Goal: Information Seeking & Learning: Learn about a topic

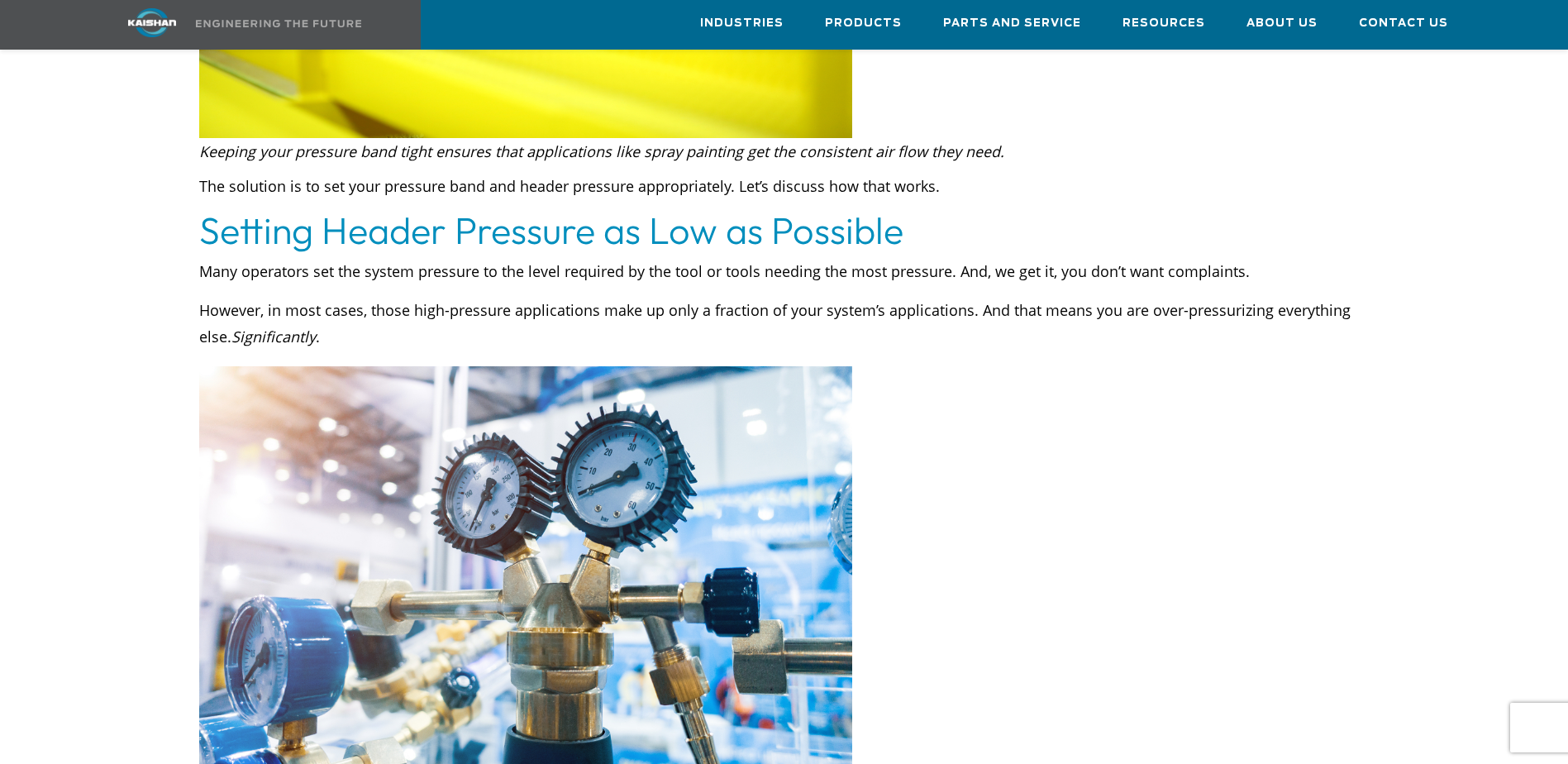
scroll to position [1405, 0]
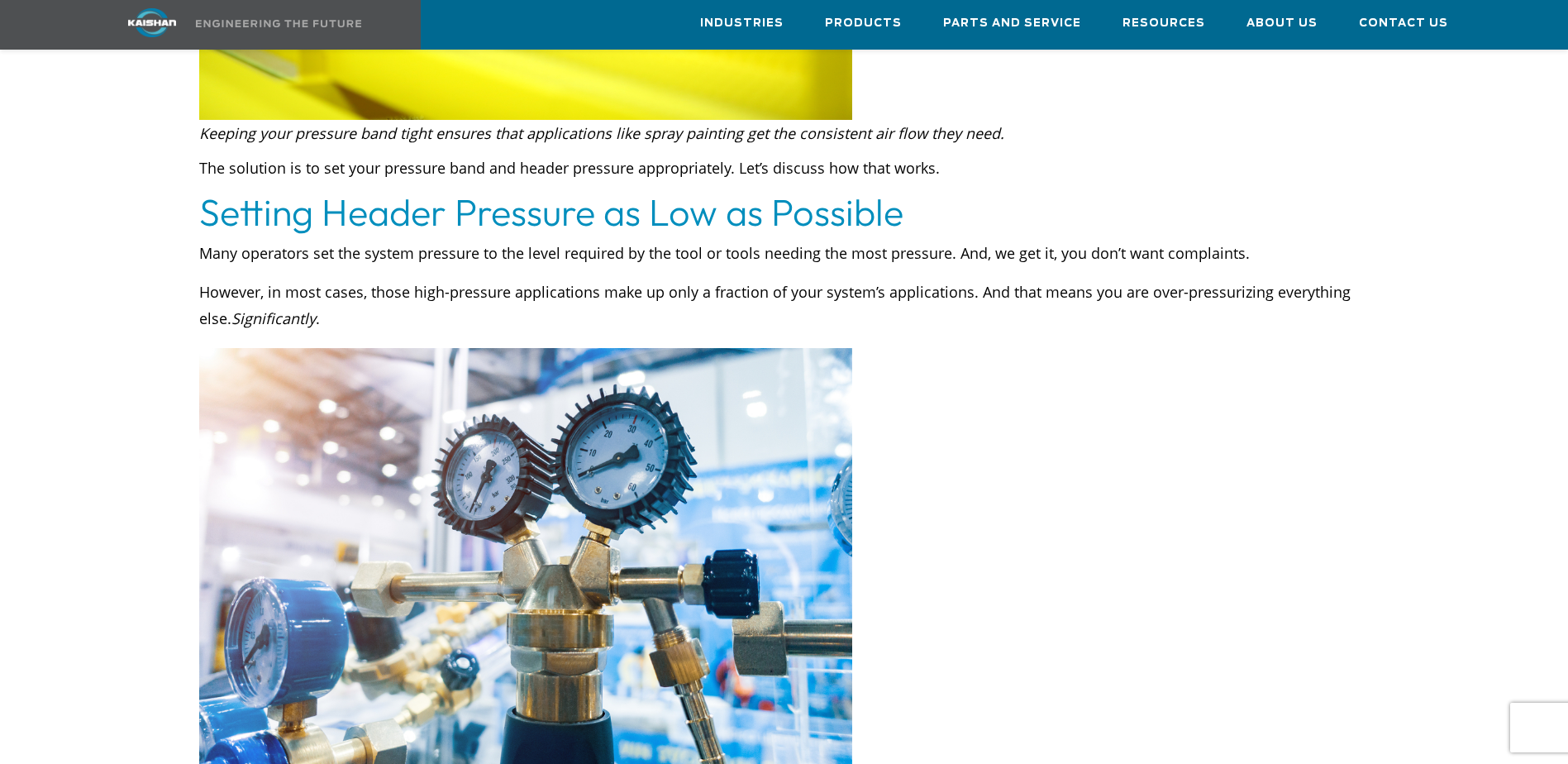
click at [447, 287] on p "However, in most cases, those high-pressure applications make up only a fractio…" at bounding box center [785, 306] width 1171 height 53
click at [529, 286] on p "However, in most cases, those high-pressure applications make up only a fractio…" at bounding box center [785, 306] width 1171 height 53
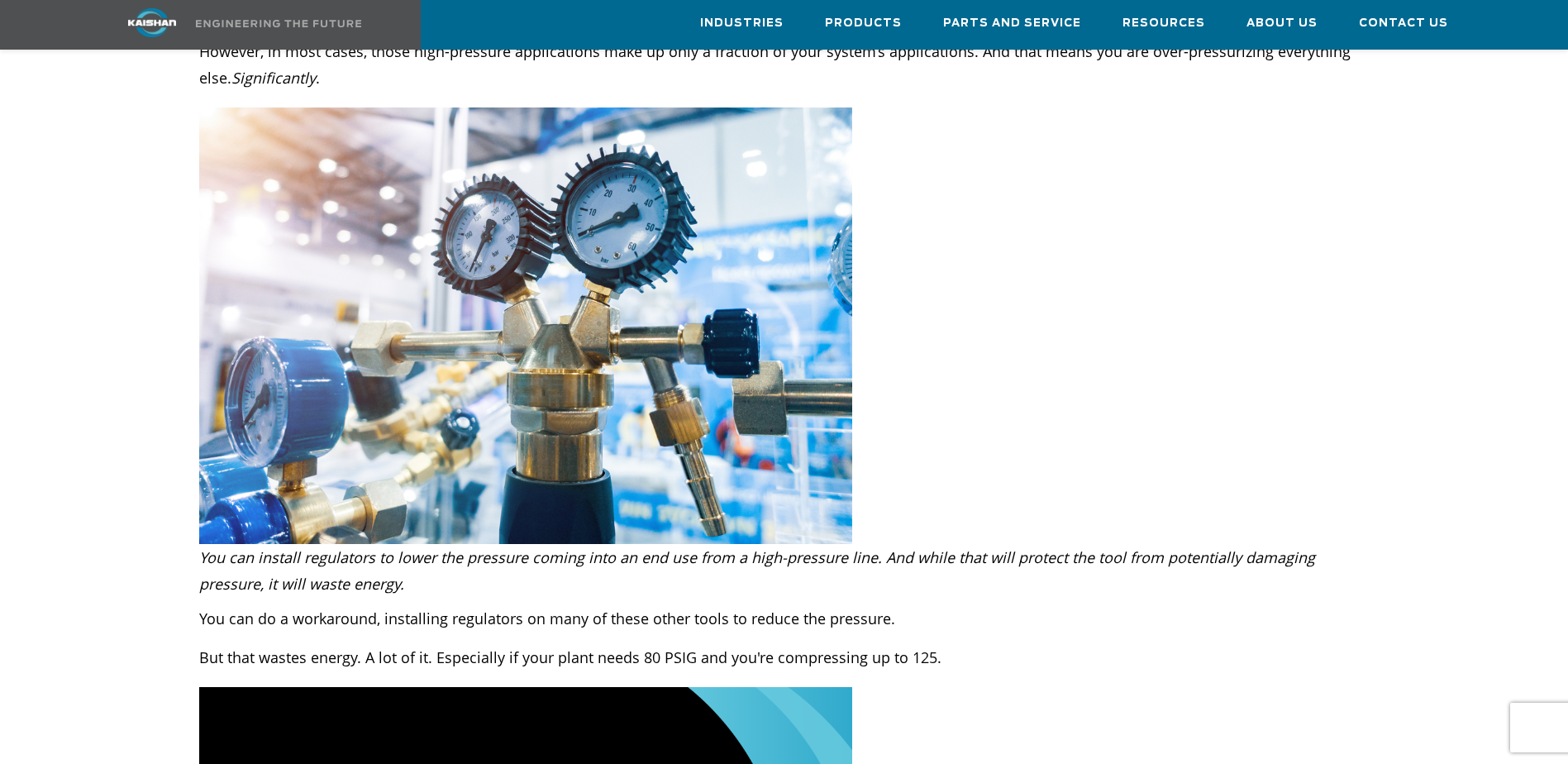
scroll to position [1653, 0]
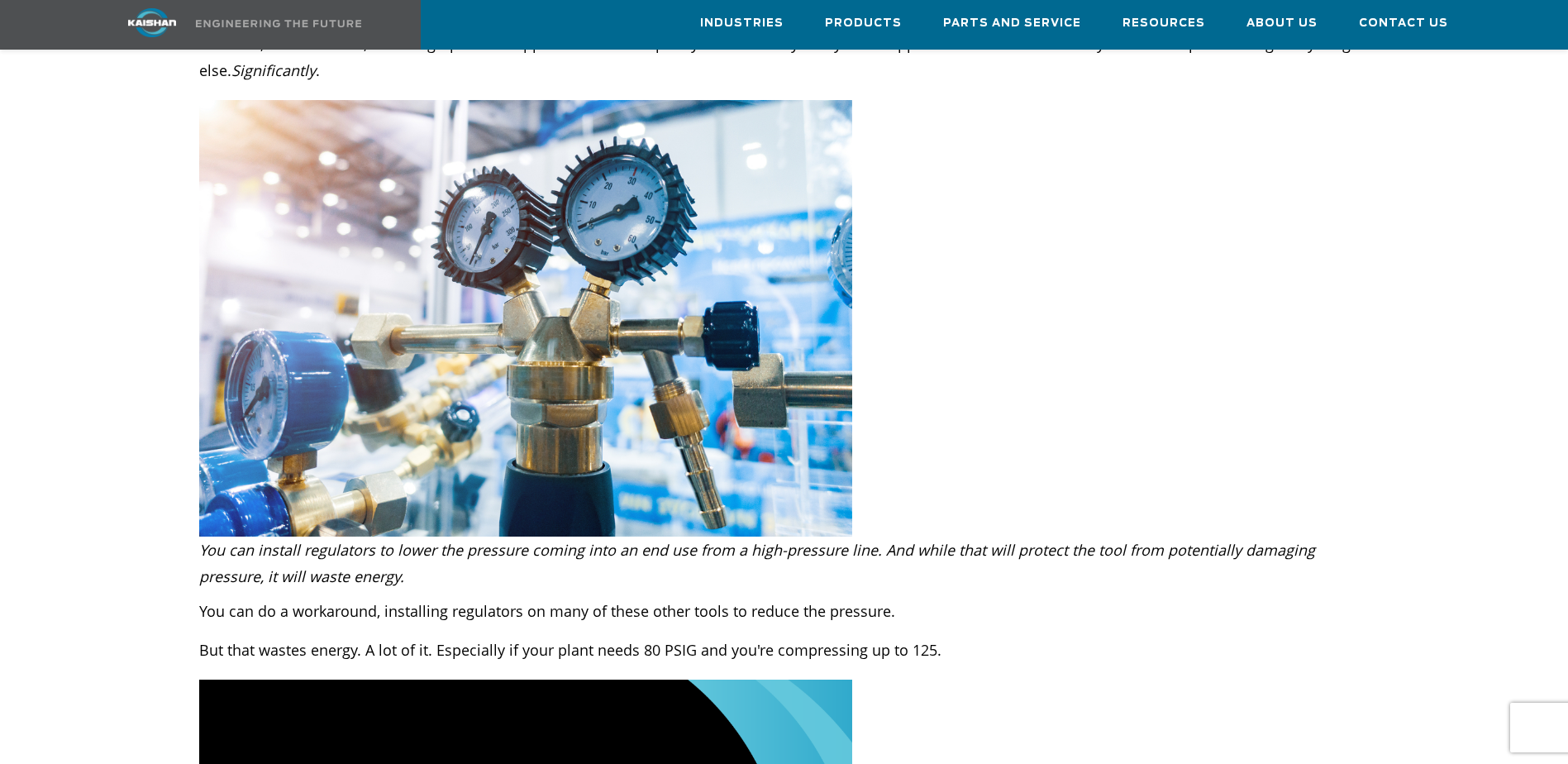
click at [564, 540] on em "You can install regulators to lower the pressure coming into an end use from a …" at bounding box center [757, 563] width 1116 height 47
click at [682, 540] on em "You can install regulators to lower the pressure coming into an end use from a …" at bounding box center [757, 563] width 1116 height 47
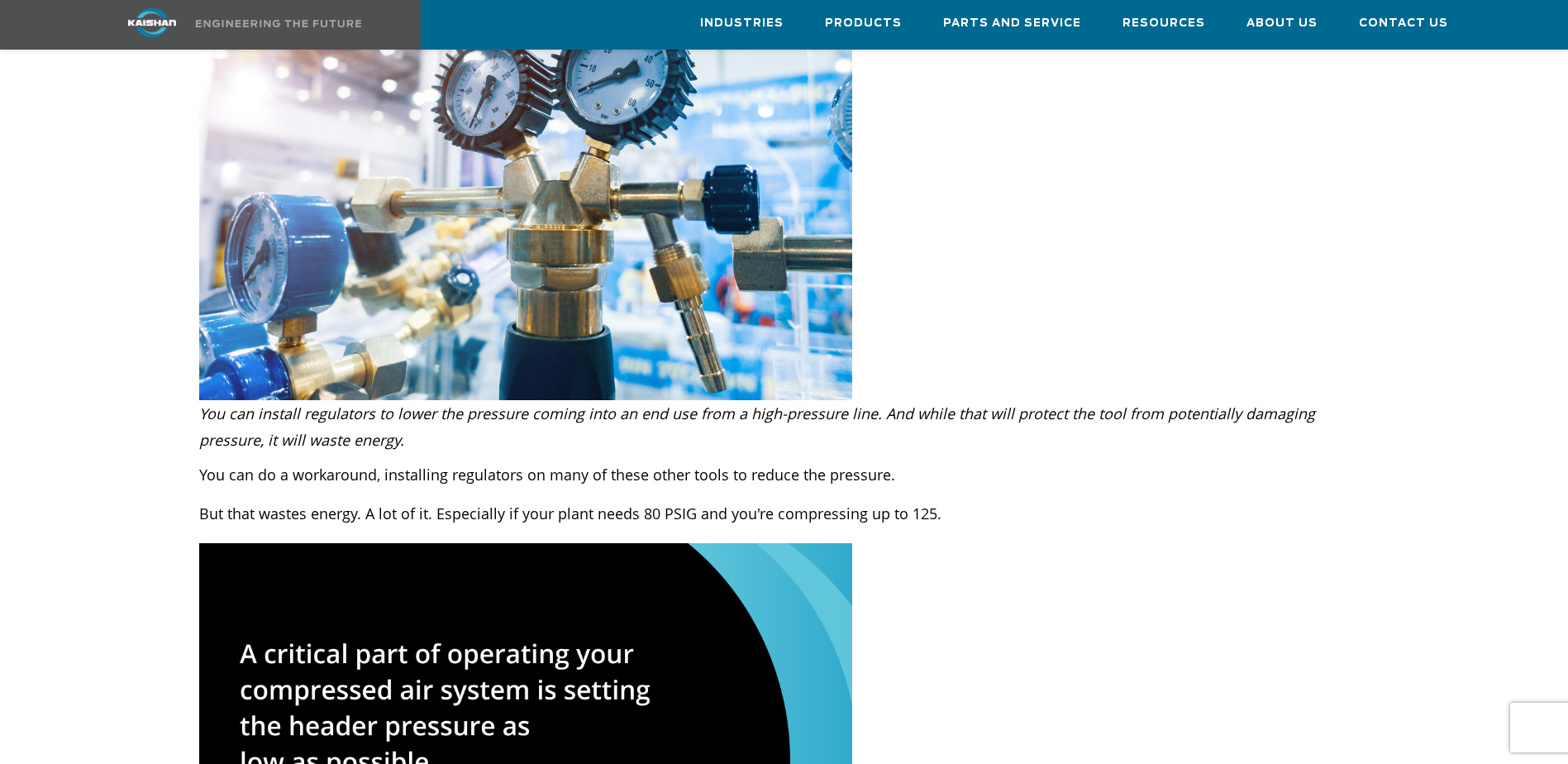
scroll to position [1819, 0]
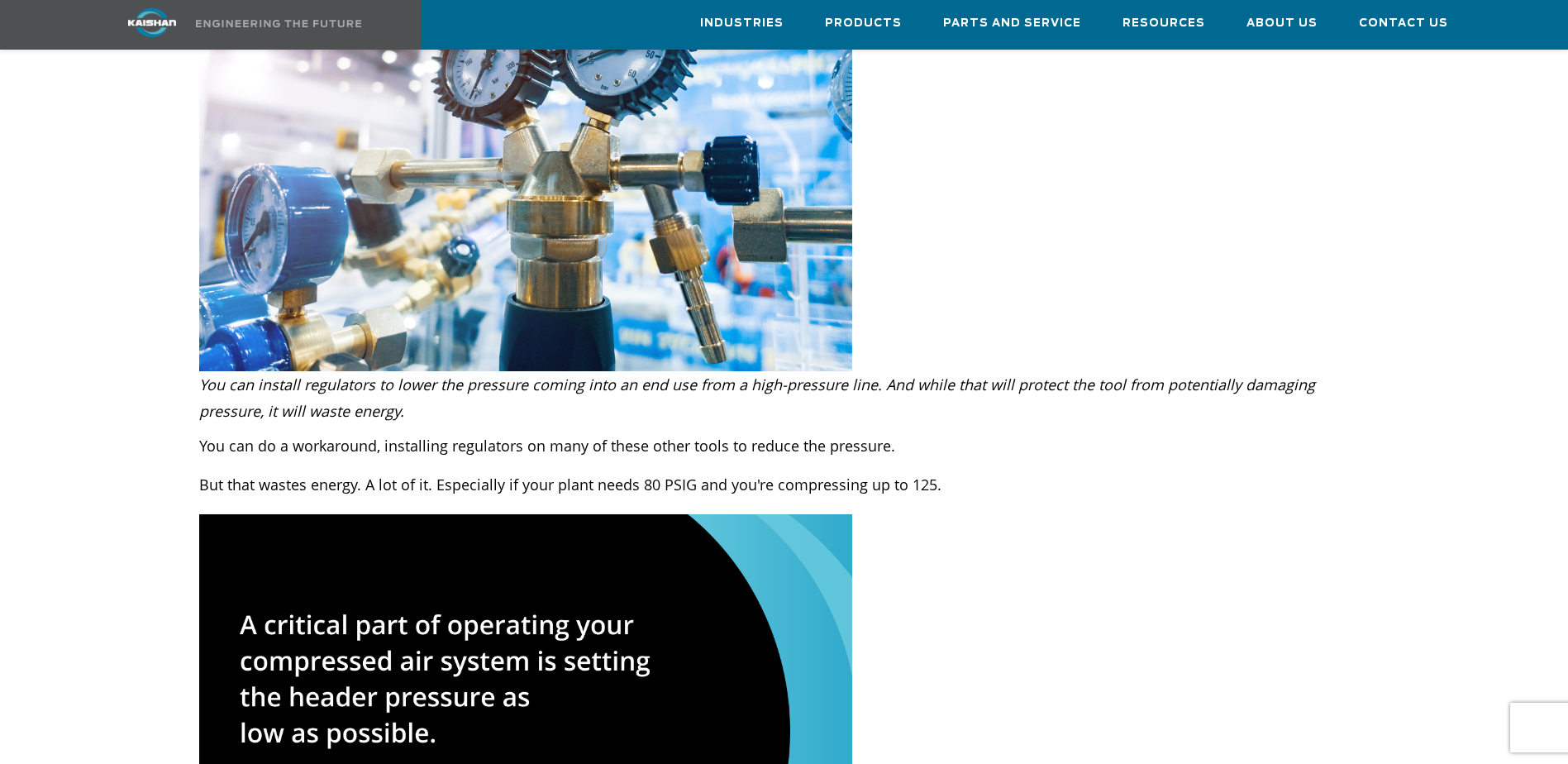
click at [334, 471] on p "But that wastes energy. A lot of it. Especially if your plant needs 80 PSIG and…" at bounding box center [785, 484] width 1171 height 27
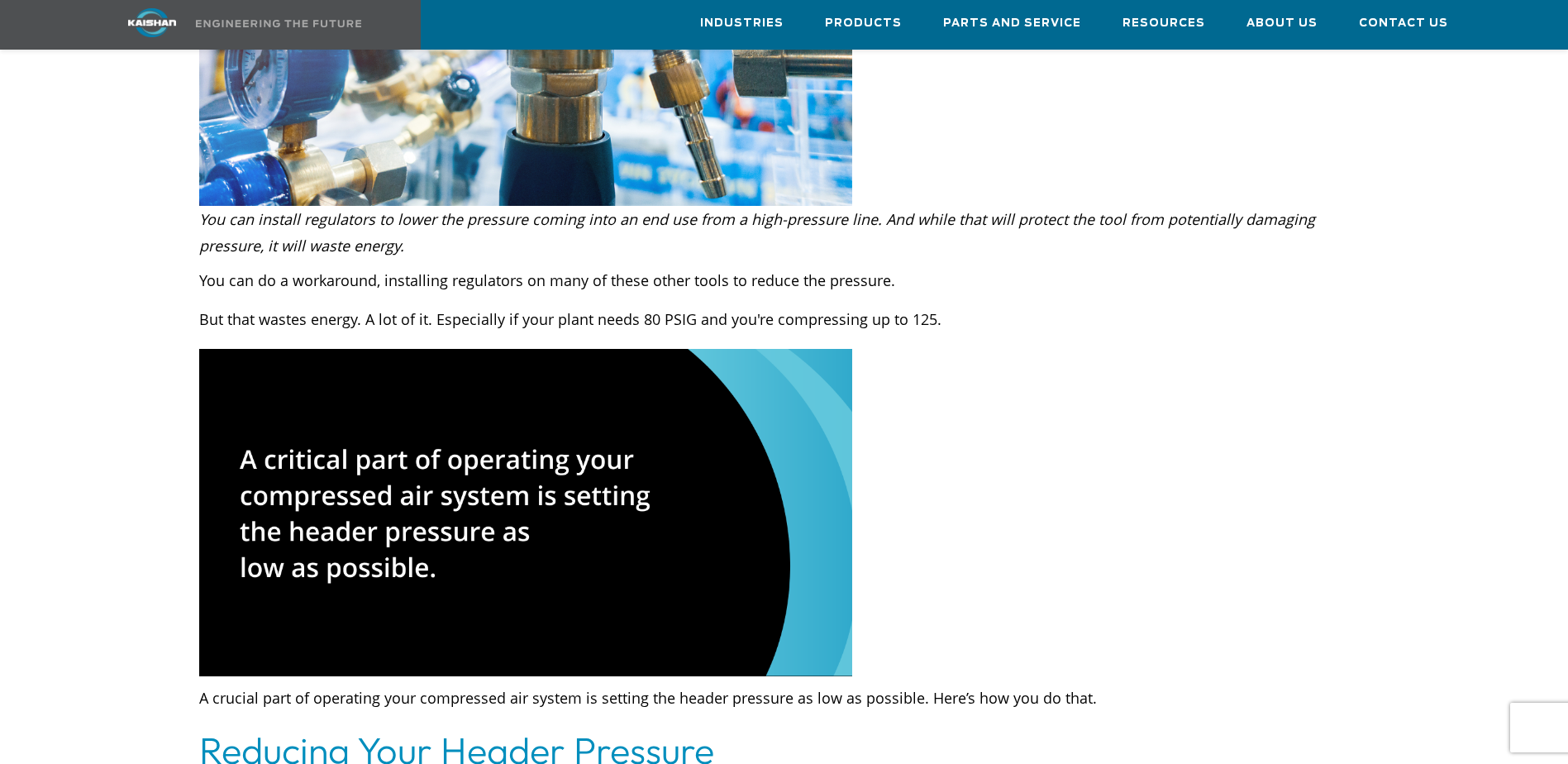
scroll to position [2067, 0]
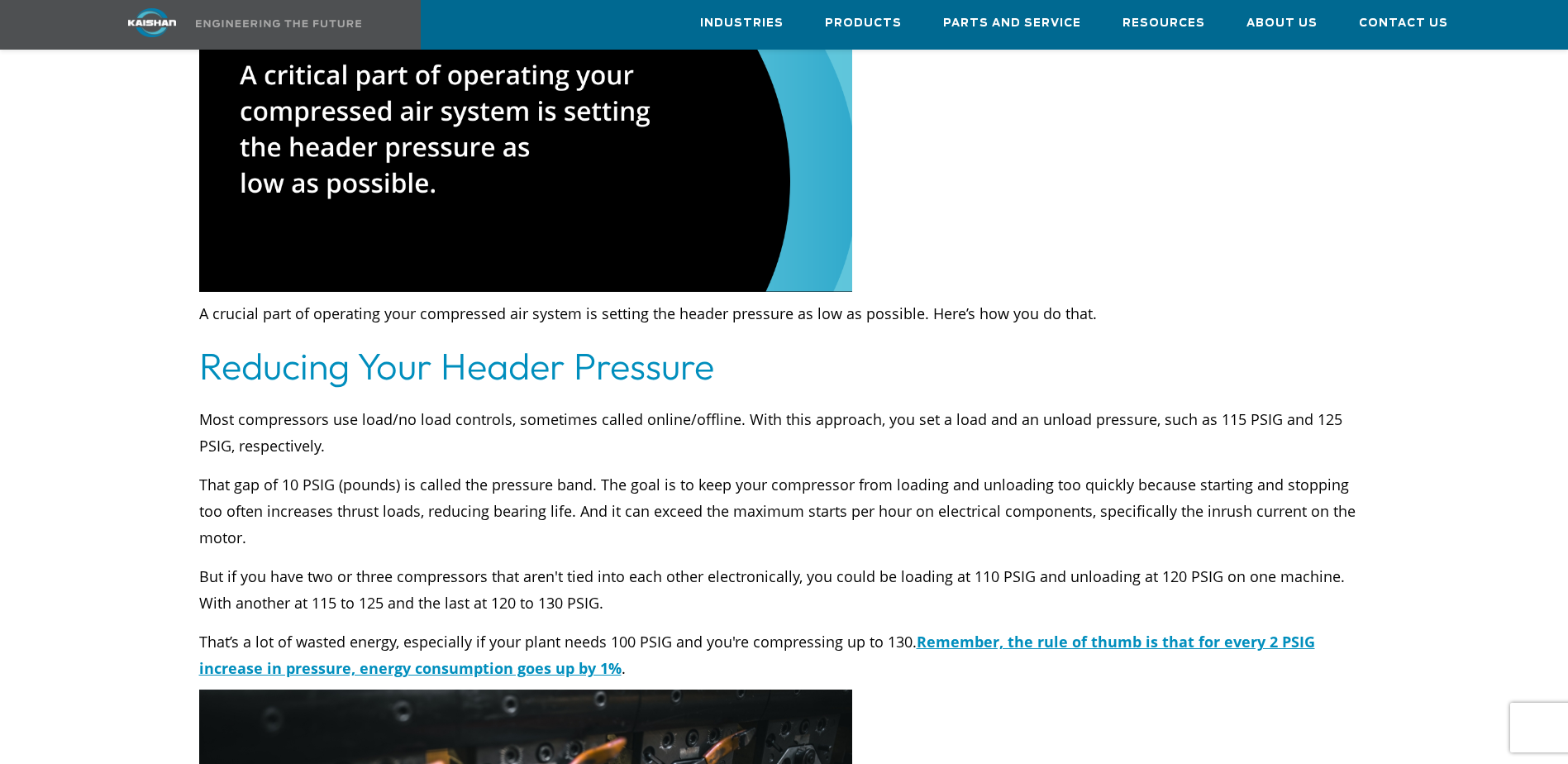
scroll to position [2398, 0]
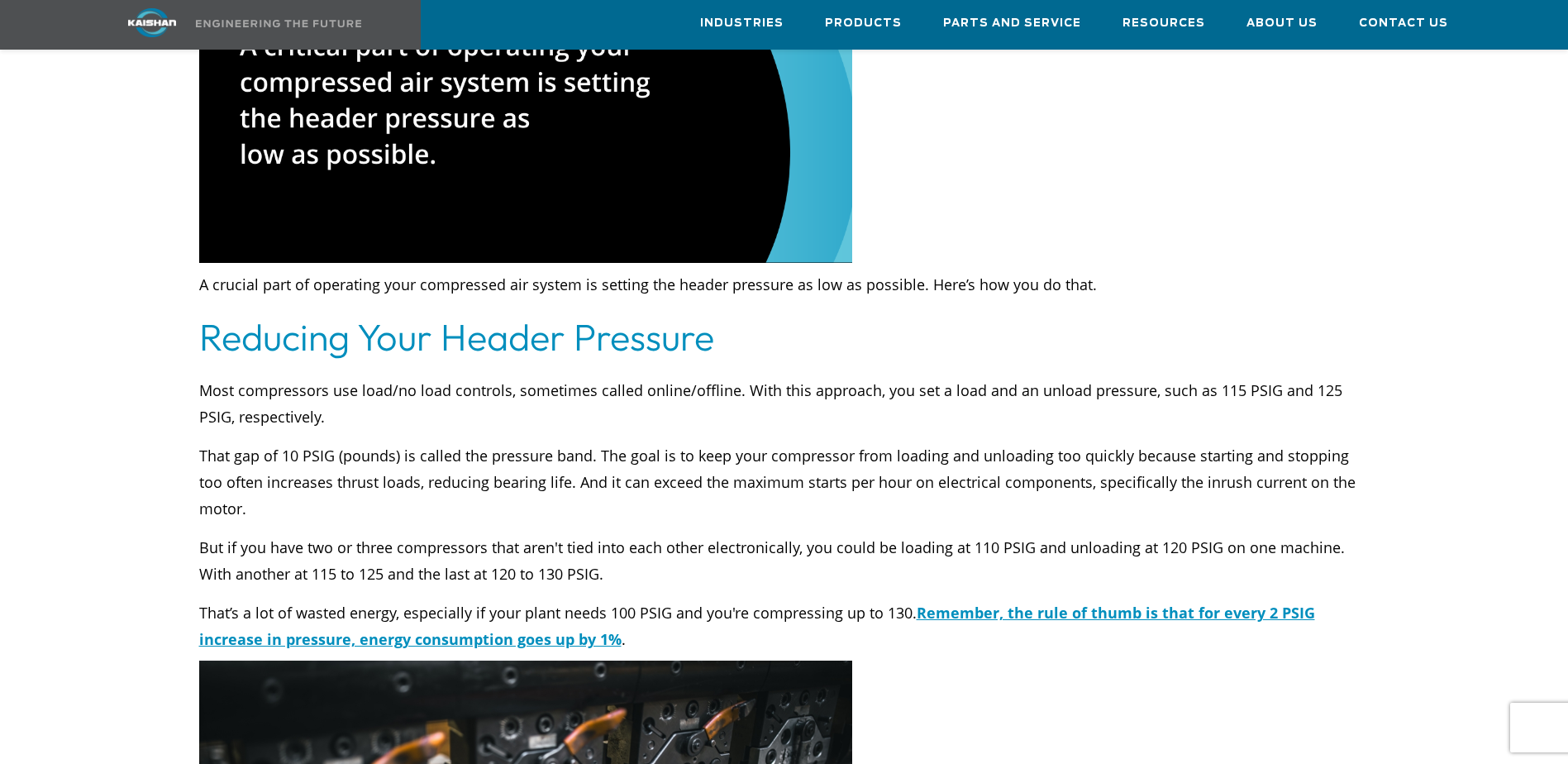
click at [211, 442] on p "That gap of 10 PSIG (pounds) is called the pressure band. The goal is to keep y…" at bounding box center [785, 481] width 1171 height 80
click at [442, 457] on p "That gap of 10 PSIG (pounds) is called the pressure band. The goal is to keep y…" at bounding box center [785, 481] width 1171 height 80
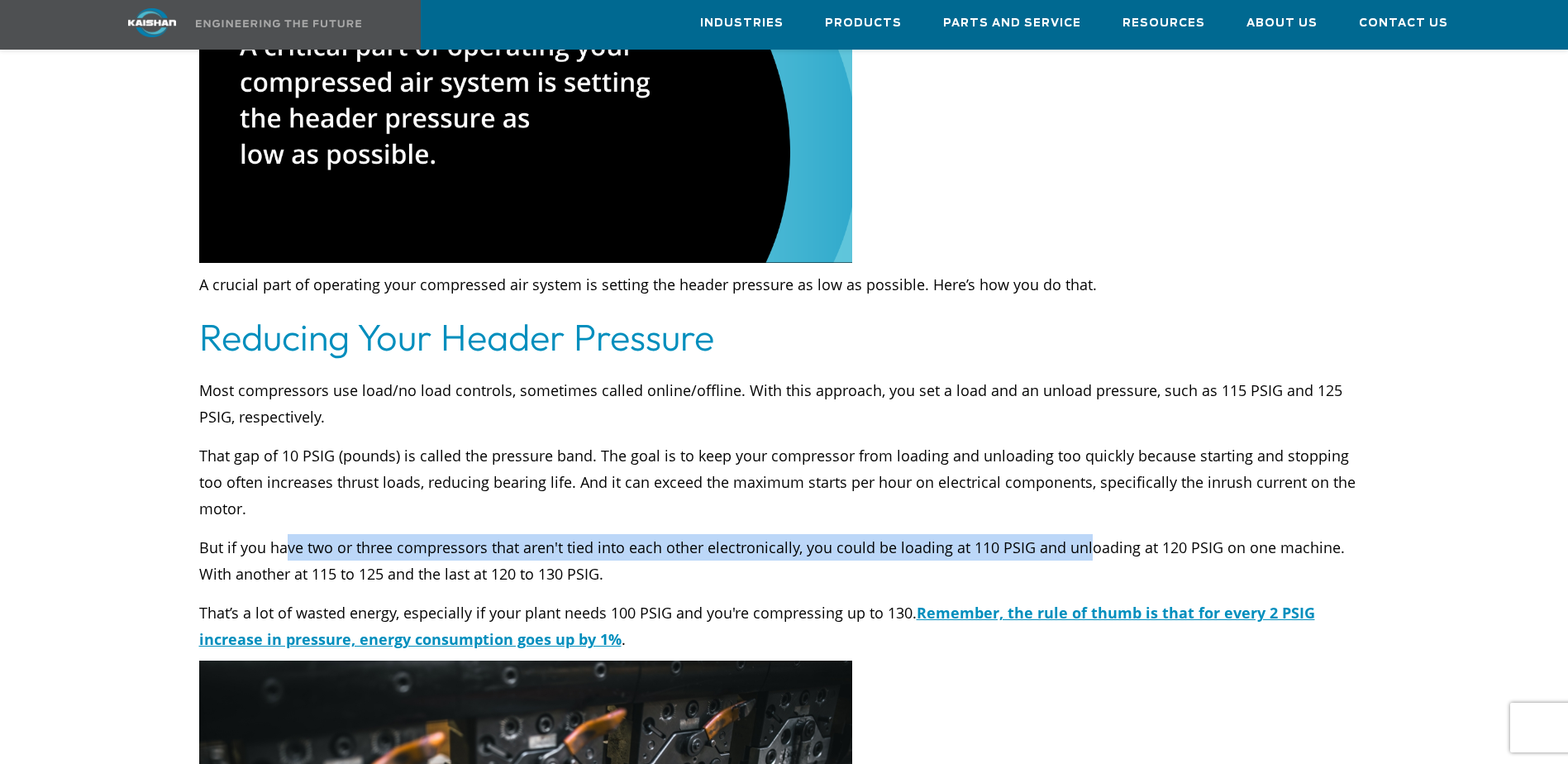
drag, startPoint x: 289, startPoint y: 498, endPoint x: 1085, endPoint y: 487, distance: 796.1
click at [1085, 534] on p "But if you have two or three compressors that aren't tied into each other elect…" at bounding box center [785, 561] width 1171 height 53
click at [903, 471] on div "Most compressors use load/no load controls, sometimes called online/offline. Wi…" at bounding box center [785, 514] width 1171 height 275
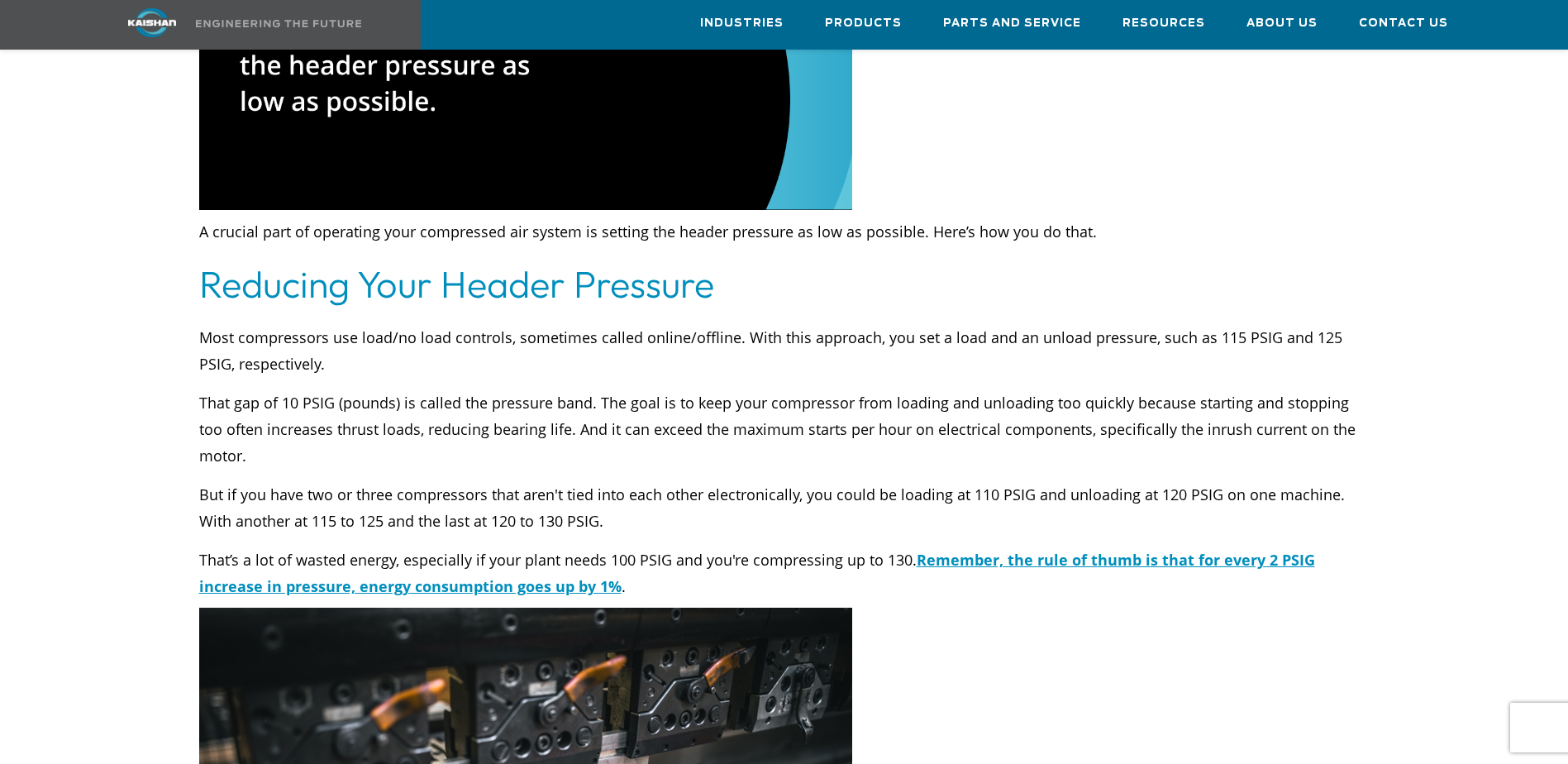
scroll to position [2480, 0]
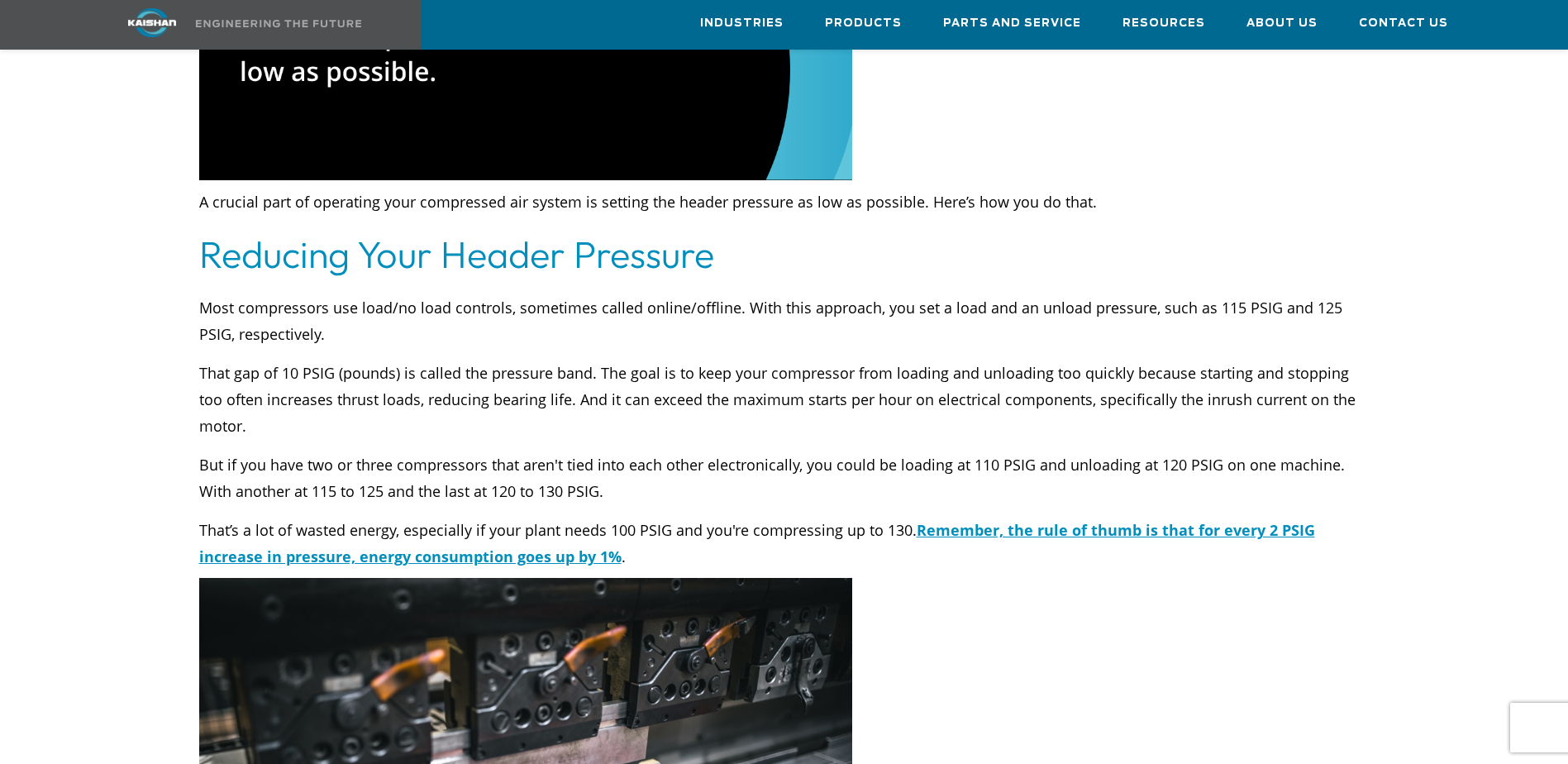
click at [451, 451] on p "But if you have two or three compressors that aren't tied into each other elect…" at bounding box center [785, 478] width 1171 height 53
drag, startPoint x: 290, startPoint y: 439, endPoint x: 606, endPoint y: 439, distance: 316.0
click at [606, 451] on p "But if you have two or three compressors that aren't tied into each other elect…" at bounding box center [785, 478] width 1171 height 53
click at [236, 451] on p "But if you have two or three compressors that aren't tied into each other elect…" at bounding box center [785, 478] width 1171 height 53
drag, startPoint x: 682, startPoint y: 479, endPoint x: 809, endPoint y: 481, distance: 127.0
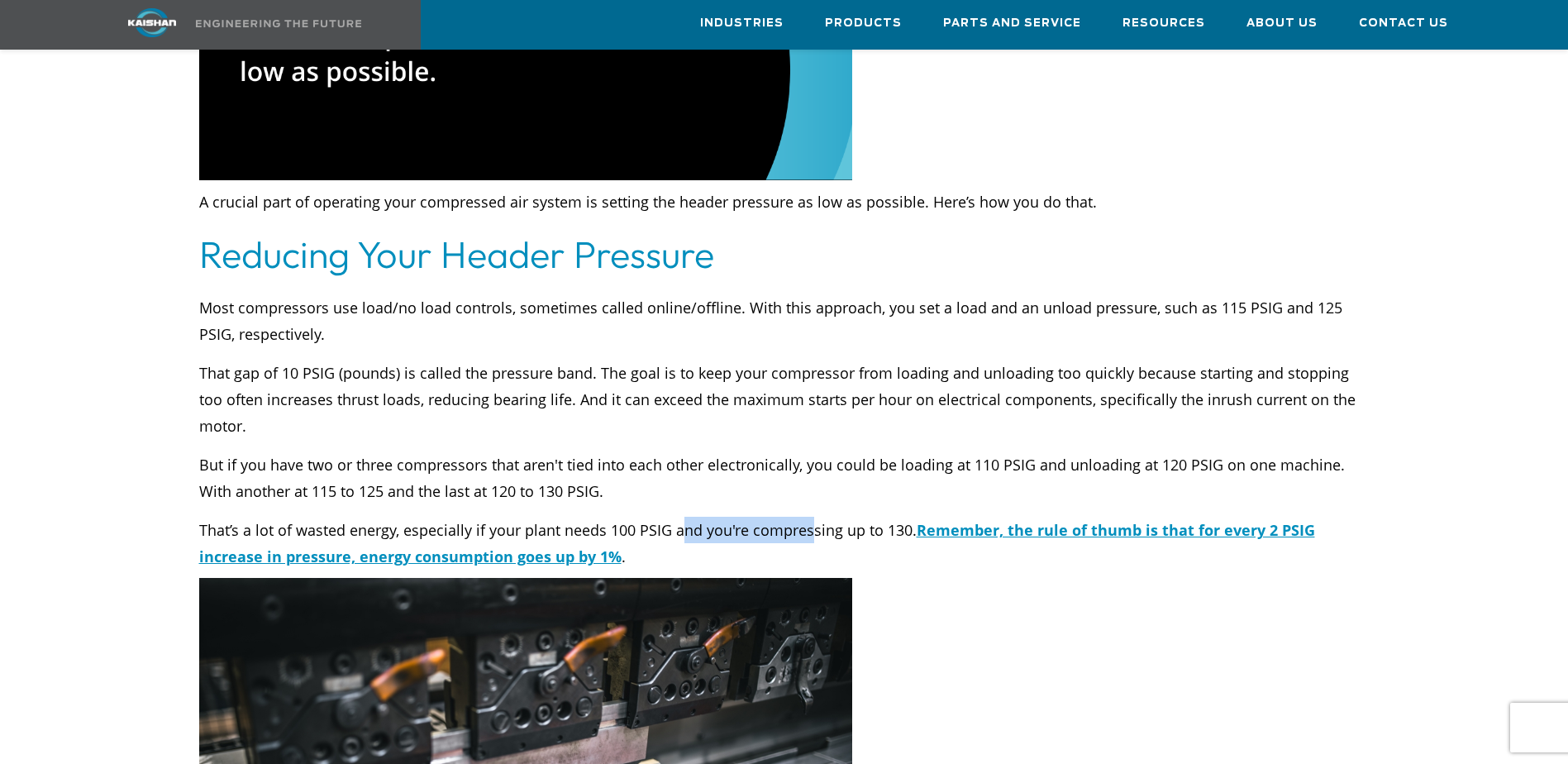
click at [809, 517] on p "That’s a lot of wasted energy, especially if your plant needs 100 PSIG and you'…" at bounding box center [785, 543] width 1171 height 53
drag, startPoint x: 809, startPoint y: 481, endPoint x: 1003, endPoint y: 524, distance: 198.7
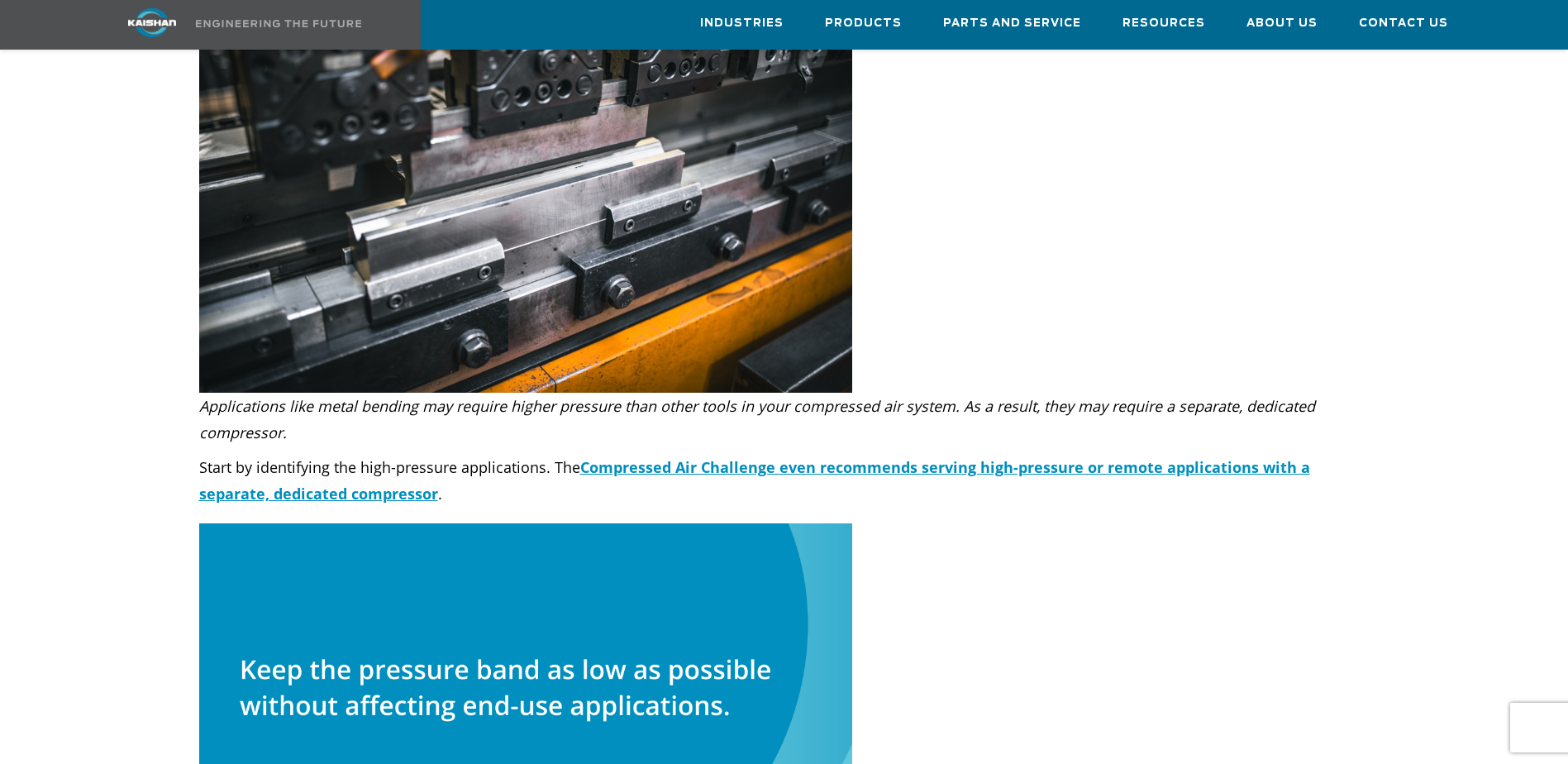
scroll to position [3142, 0]
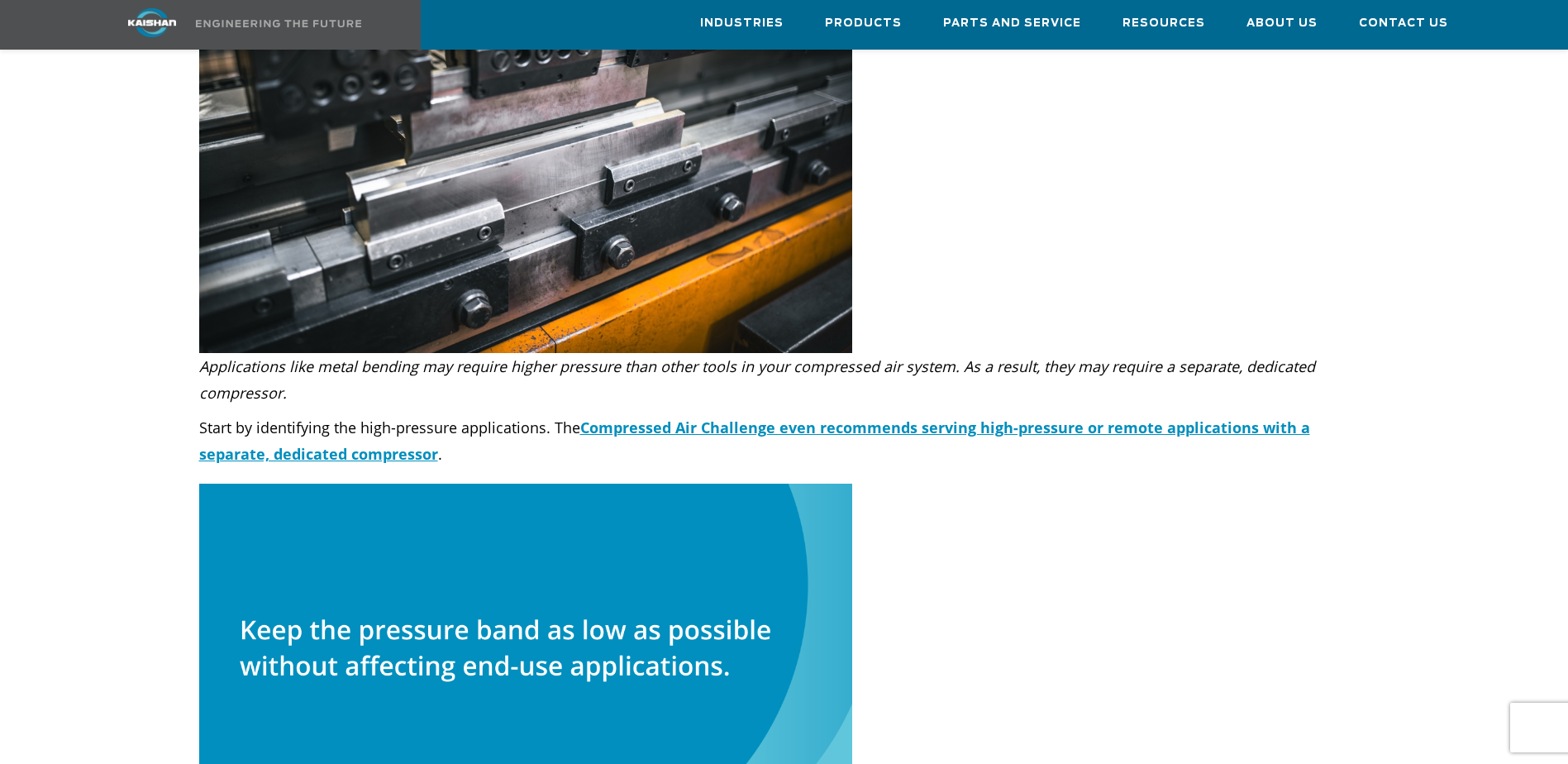
drag, startPoint x: 177, startPoint y: 519, endPoint x: 177, endPoint y: 494, distance: 25.0
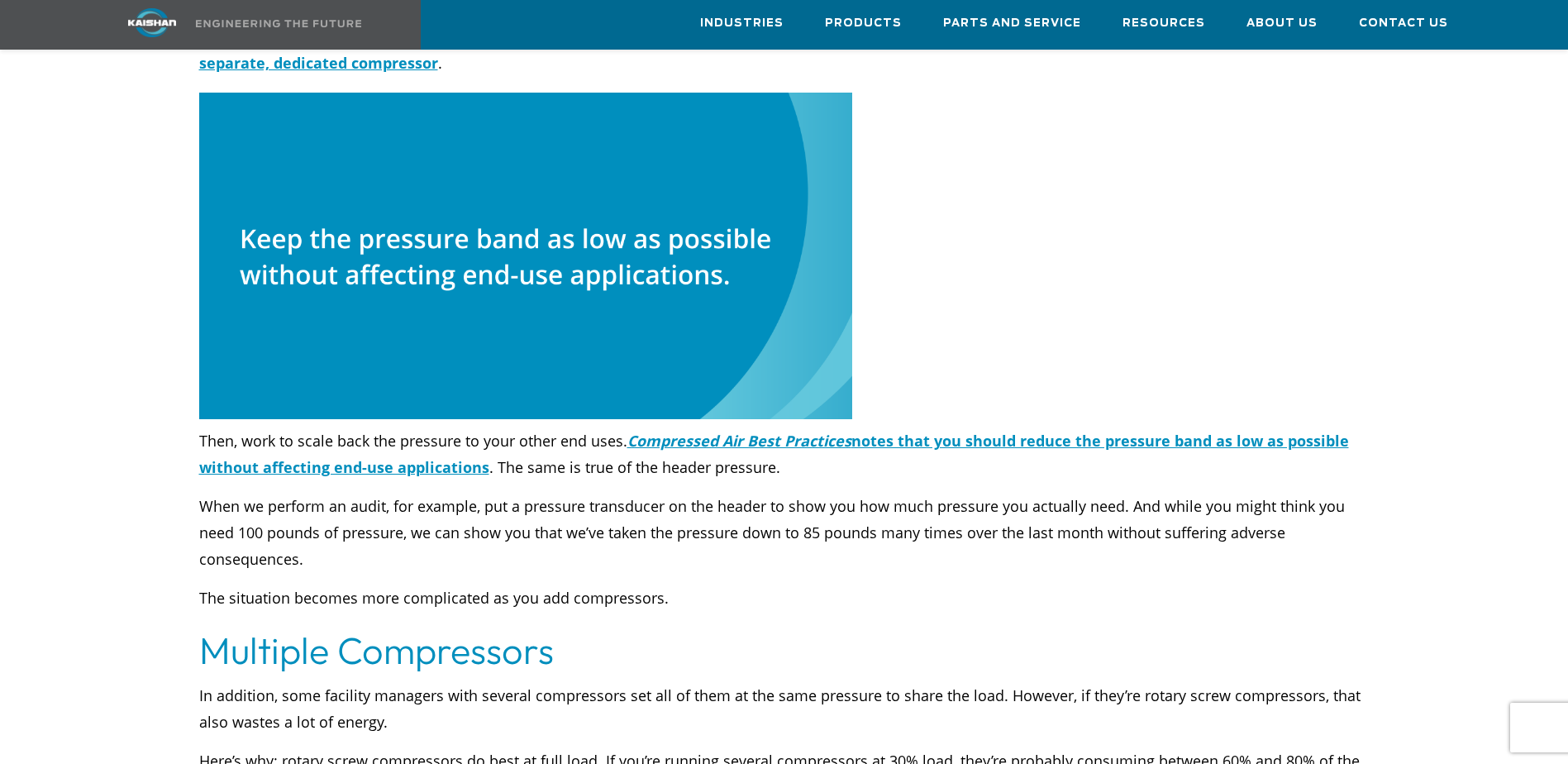
scroll to position [3556, 0]
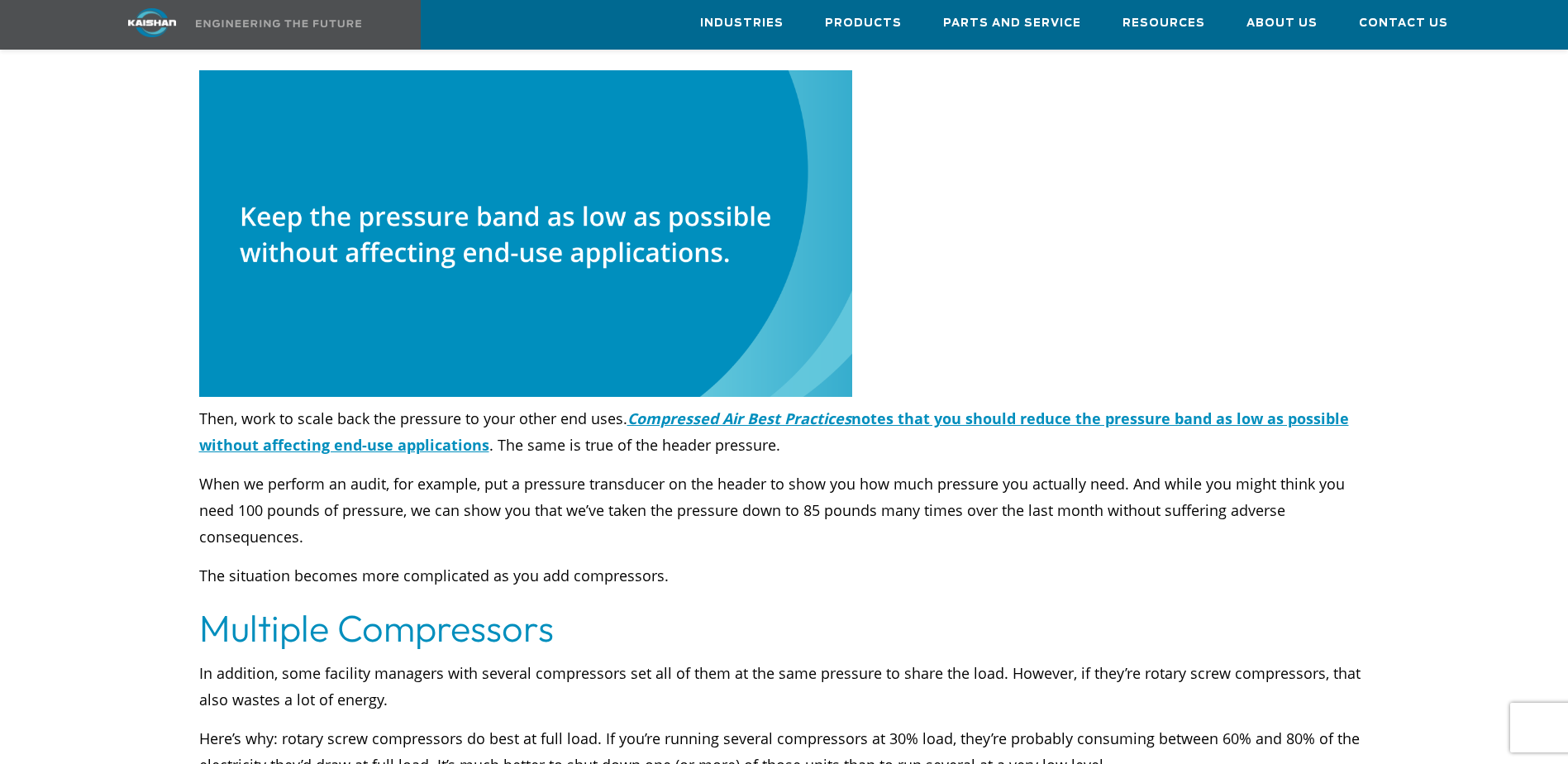
click at [510, 563] on p "The situation becomes more complicated as you add compressors." at bounding box center [785, 576] width 1171 height 27
click at [863, 502] on div "Then, work to scale back the pressure to your other end uses. Compressed Air Be…" at bounding box center [785, 497] width 1171 height 184
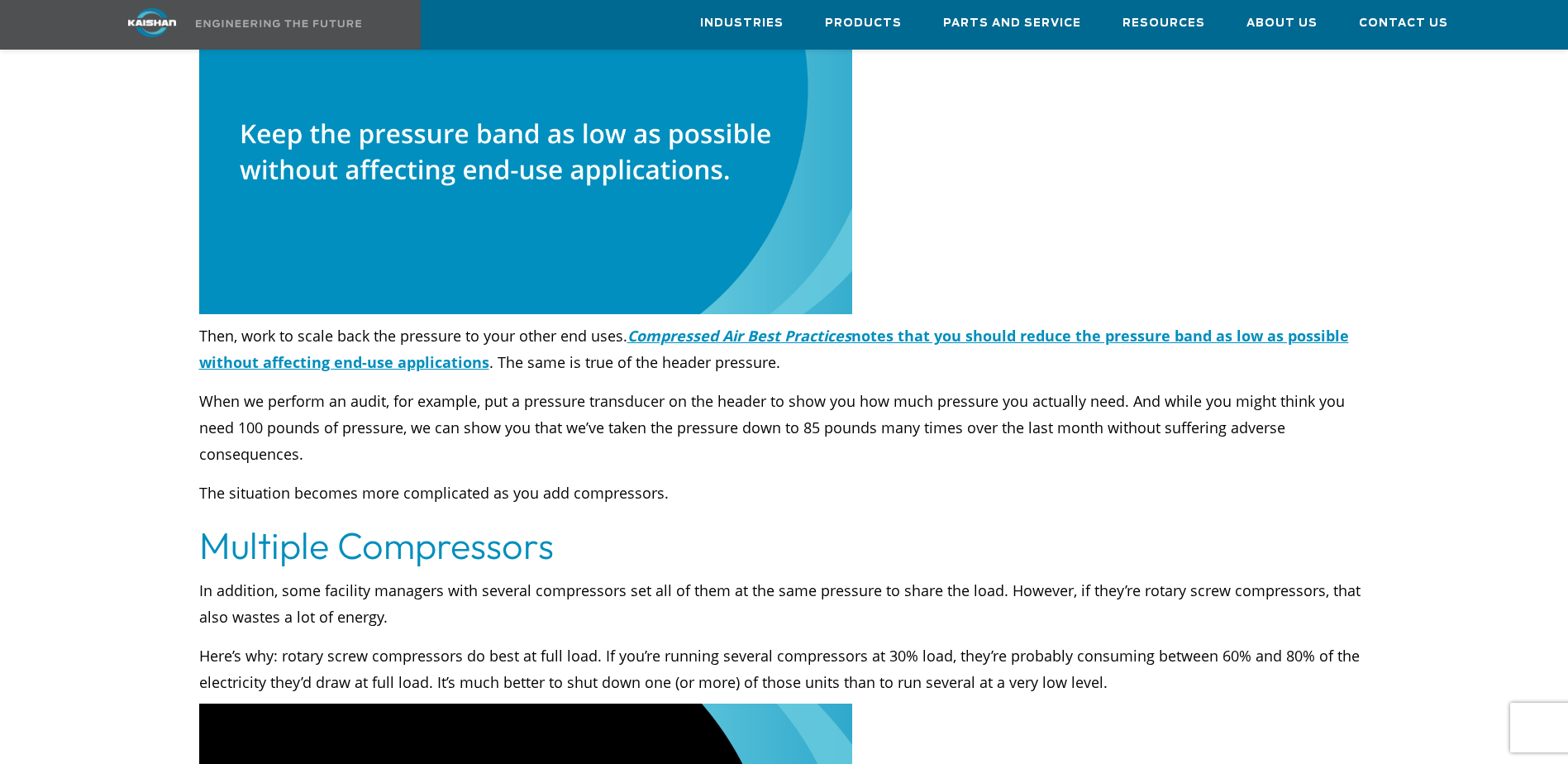
scroll to position [3721, 0]
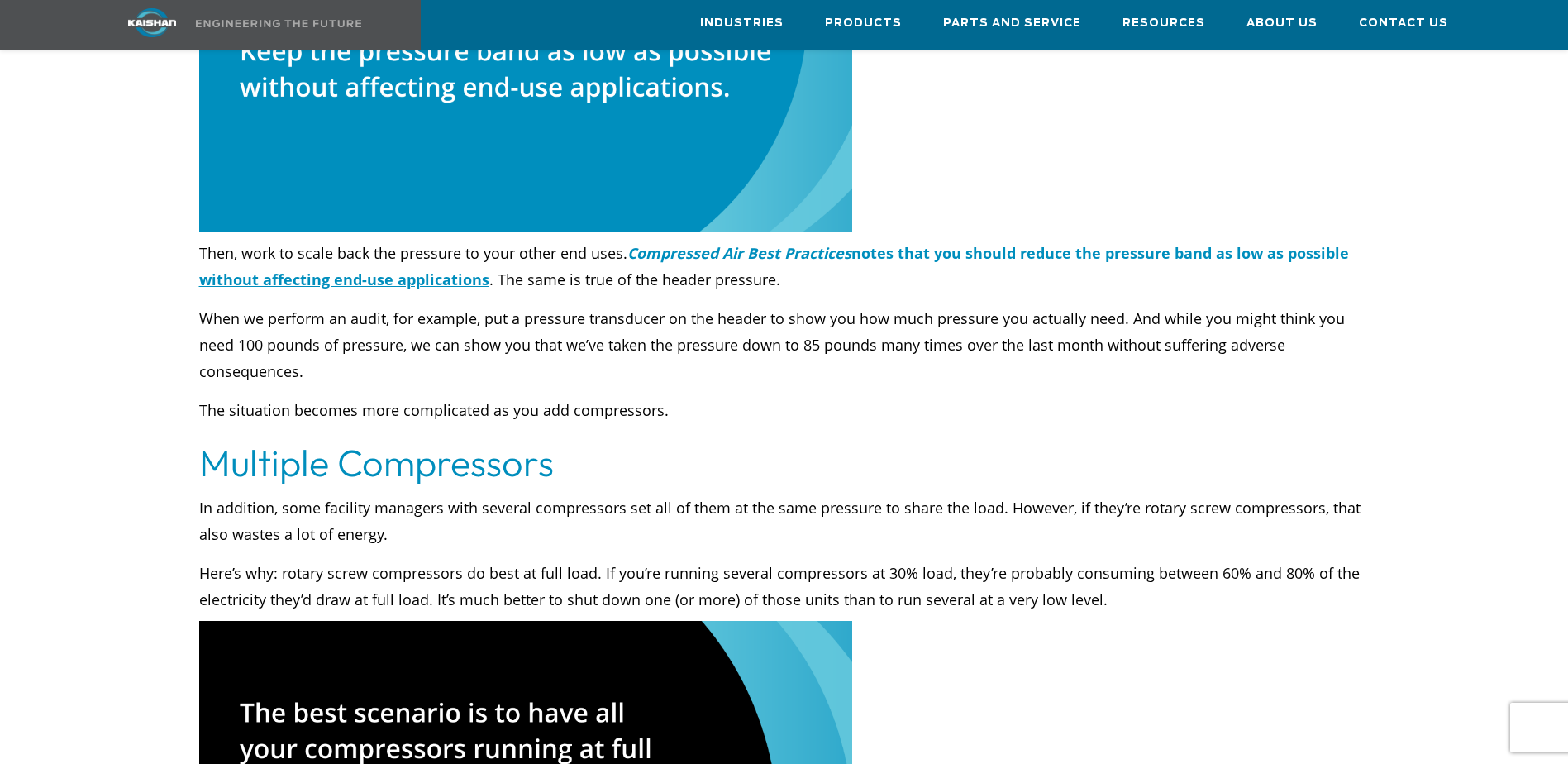
click at [899, 560] on p "Here’s why: rotary screw compressors do best at full load. If you’re running se…" at bounding box center [785, 586] width 1171 height 53
click at [671, 560] on p "Here’s why: rotary screw compressors do best at full load. If you’re running se…" at bounding box center [785, 586] width 1171 height 53
click at [385, 507] on div "In addition, some facility managers with several compressors set all of them at…" at bounding box center [785, 553] width 1171 height 118
drag, startPoint x: 655, startPoint y: 523, endPoint x: 944, endPoint y: 522, distance: 289.0
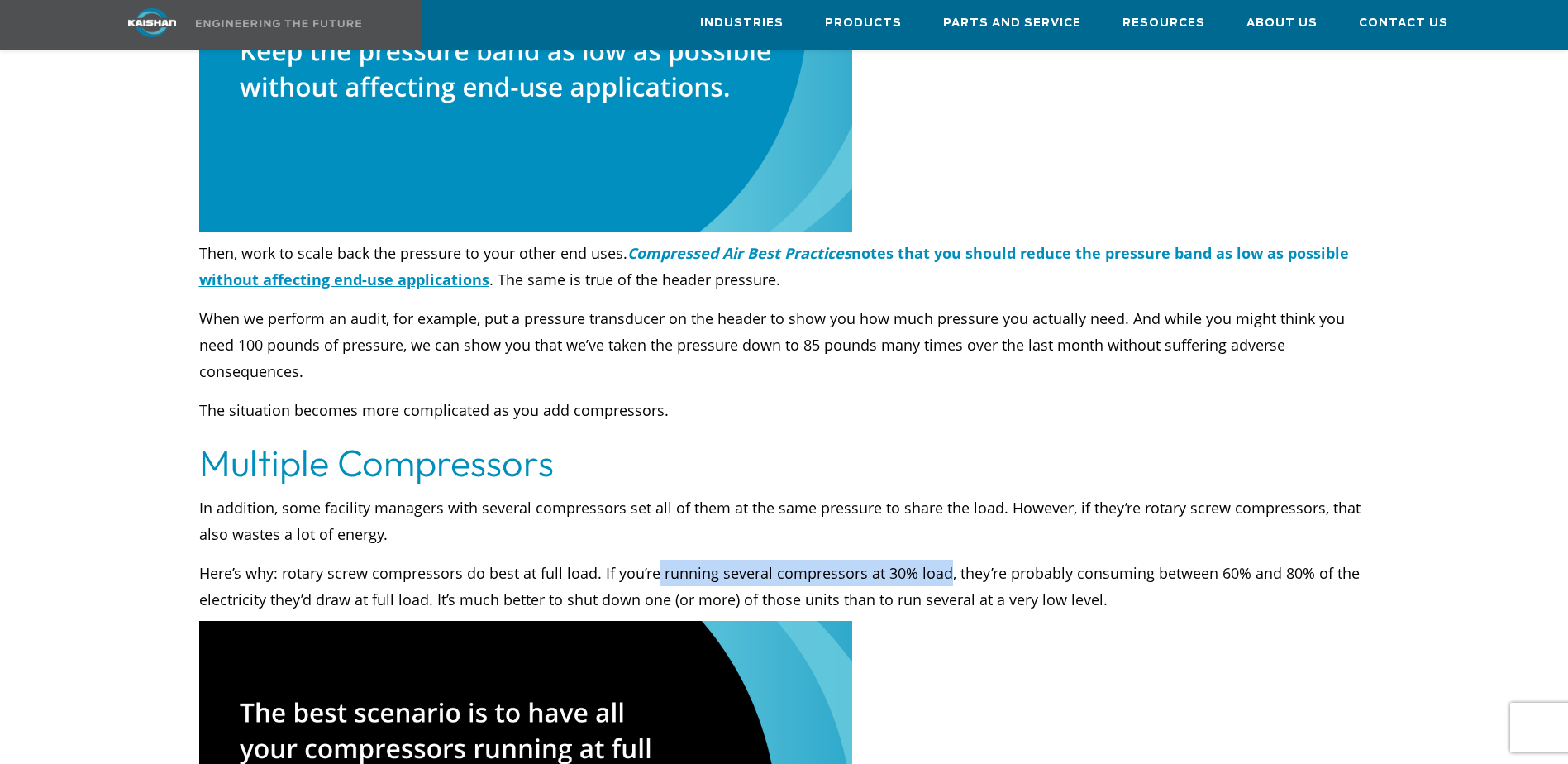
click at [944, 560] on p "Here’s why: rotary screw compressors do best at full load. If you’re running se…" at bounding box center [785, 586] width 1171 height 53
click at [433, 560] on p "Here’s why: rotary screw compressors do best at full load. If you’re running se…" at bounding box center [785, 586] width 1171 height 53
click at [962, 560] on p "Here’s why: rotary screw compressors do best at full load. If you’re running se…" at bounding box center [785, 586] width 1171 height 53
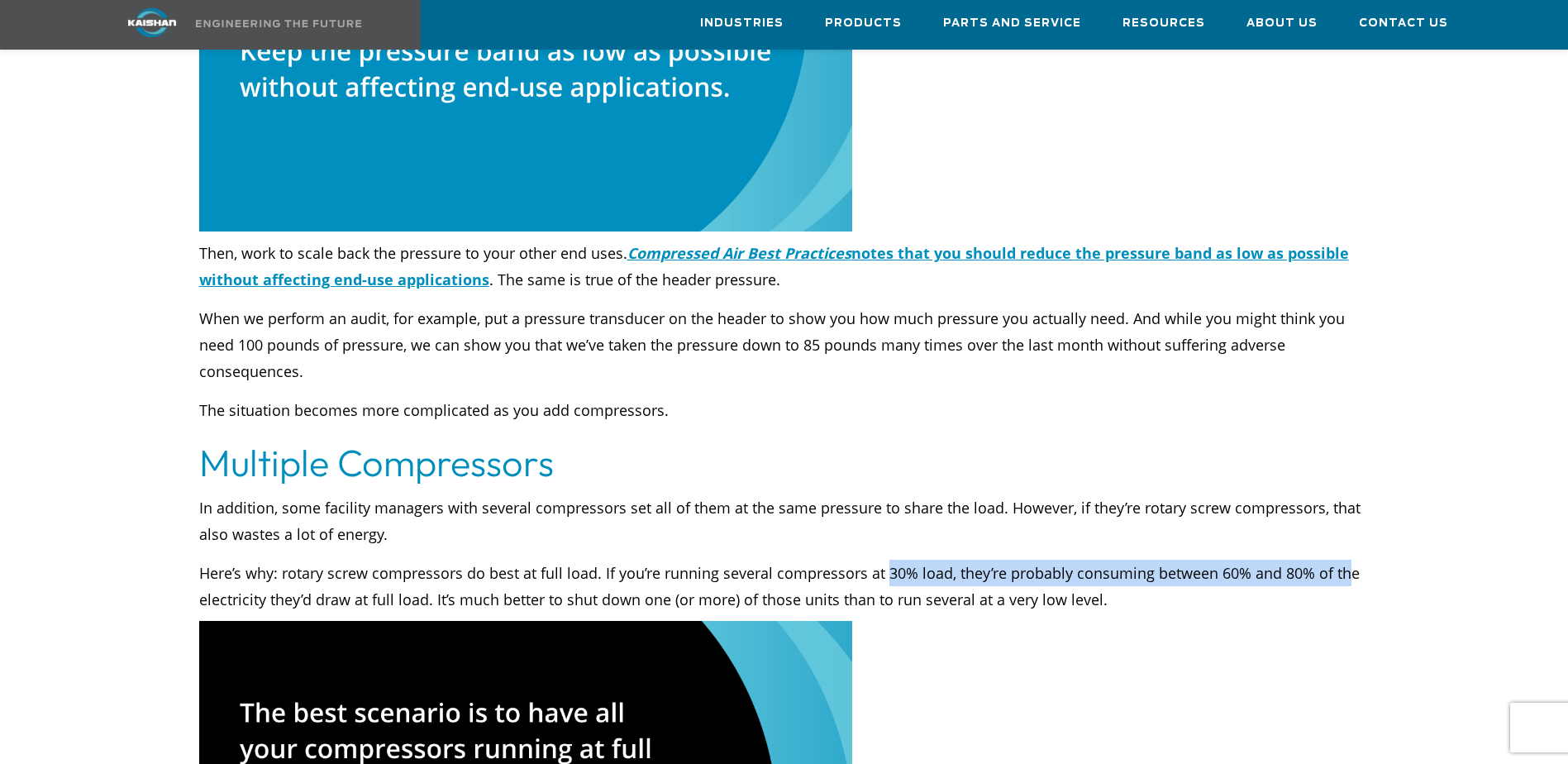
drag, startPoint x: 880, startPoint y: 521, endPoint x: 1338, endPoint y: 511, distance: 458.1
click at [1338, 560] on p "Here’s why: rotary screw compressors do best at full load. If you’re running se…" at bounding box center [785, 586] width 1171 height 53
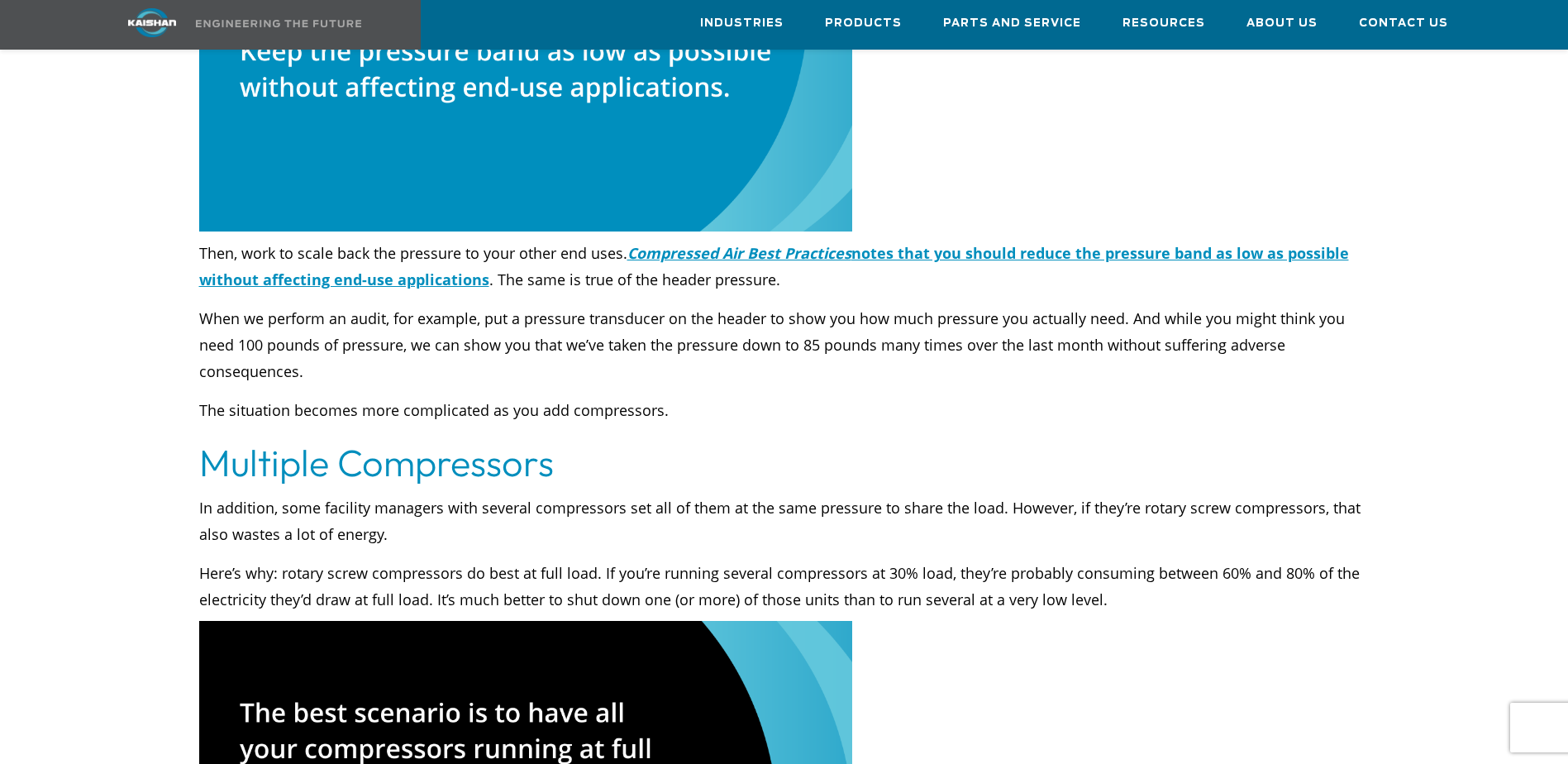
click at [285, 560] on p "Here’s why: rotary screw compressors do best at full load. If you’re running se…" at bounding box center [785, 586] width 1171 height 53
drag, startPoint x: 484, startPoint y: 547, endPoint x: 918, endPoint y: 544, distance: 434.0
click at [918, 560] on p "Here’s why: rotary screw compressors do best at full load. If you’re running se…" at bounding box center [785, 586] width 1171 height 53
drag, startPoint x: 918, startPoint y: 544, endPoint x: 920, endPoint y: 572, distance: 28.1
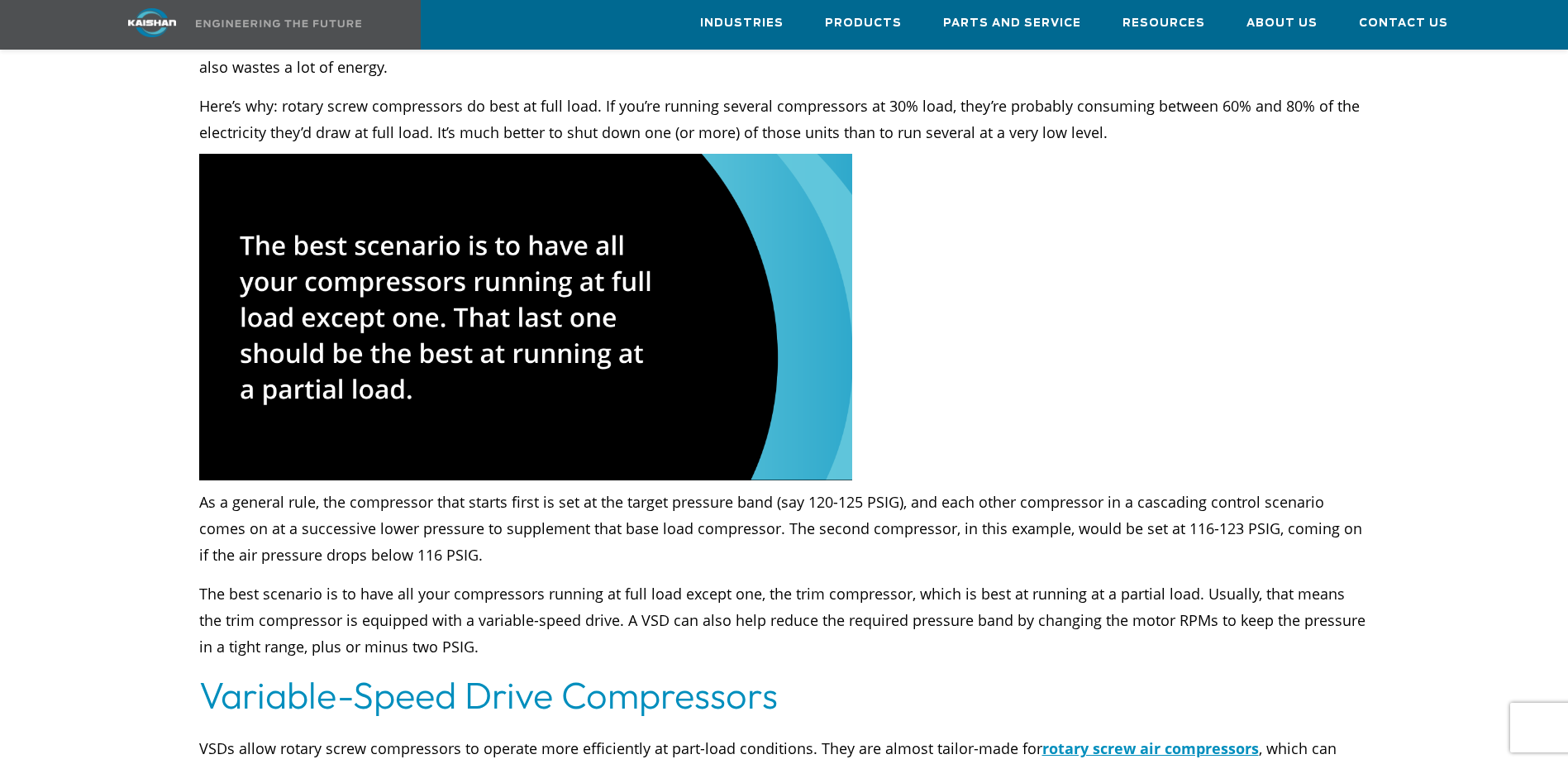
scroll to position [4217, 0]
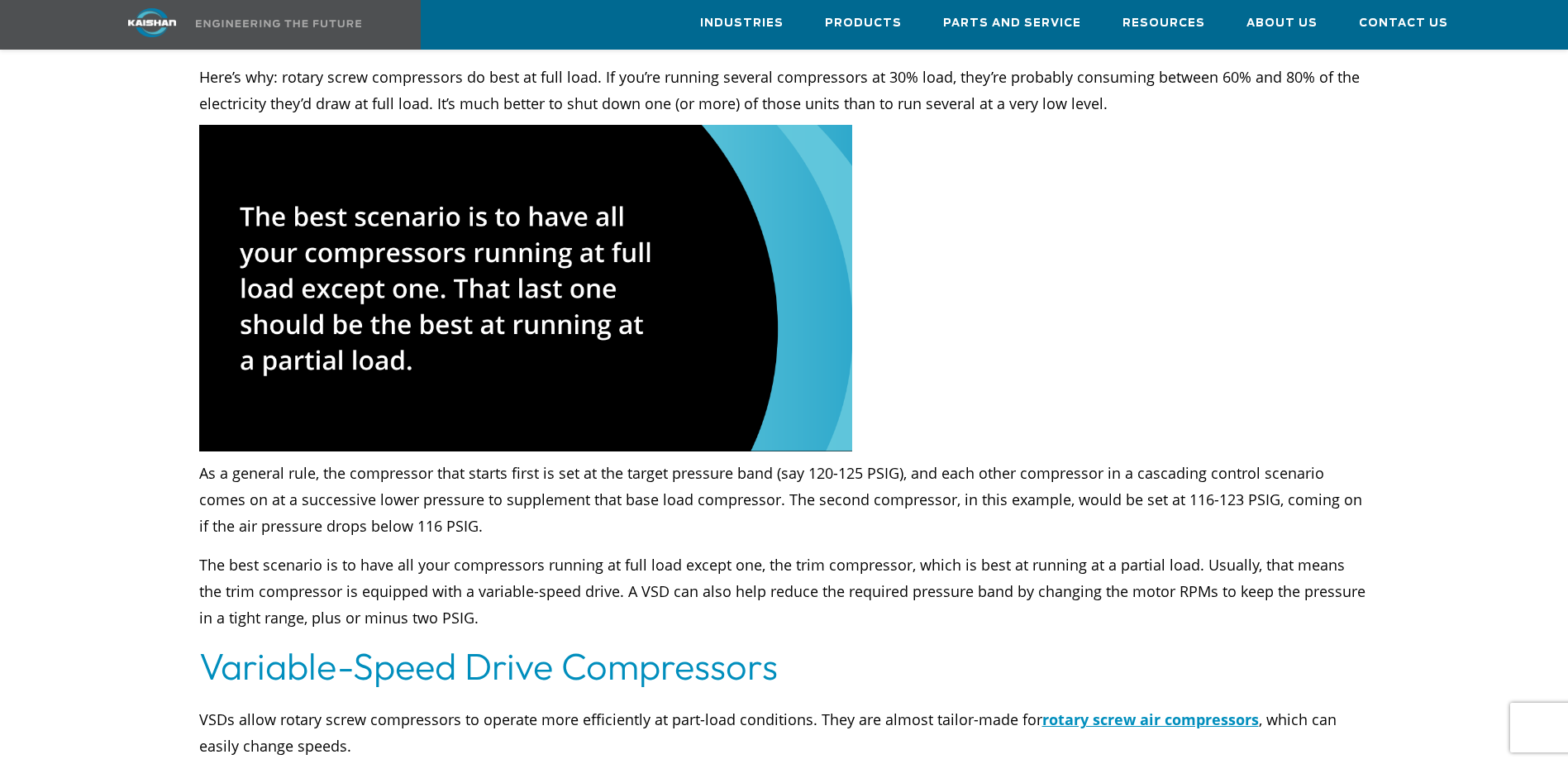
click at [949, 552] on p "The best scenario is to have all your compressors running at full load except o…" at bounding box center [785, 591] width 1171 height 80
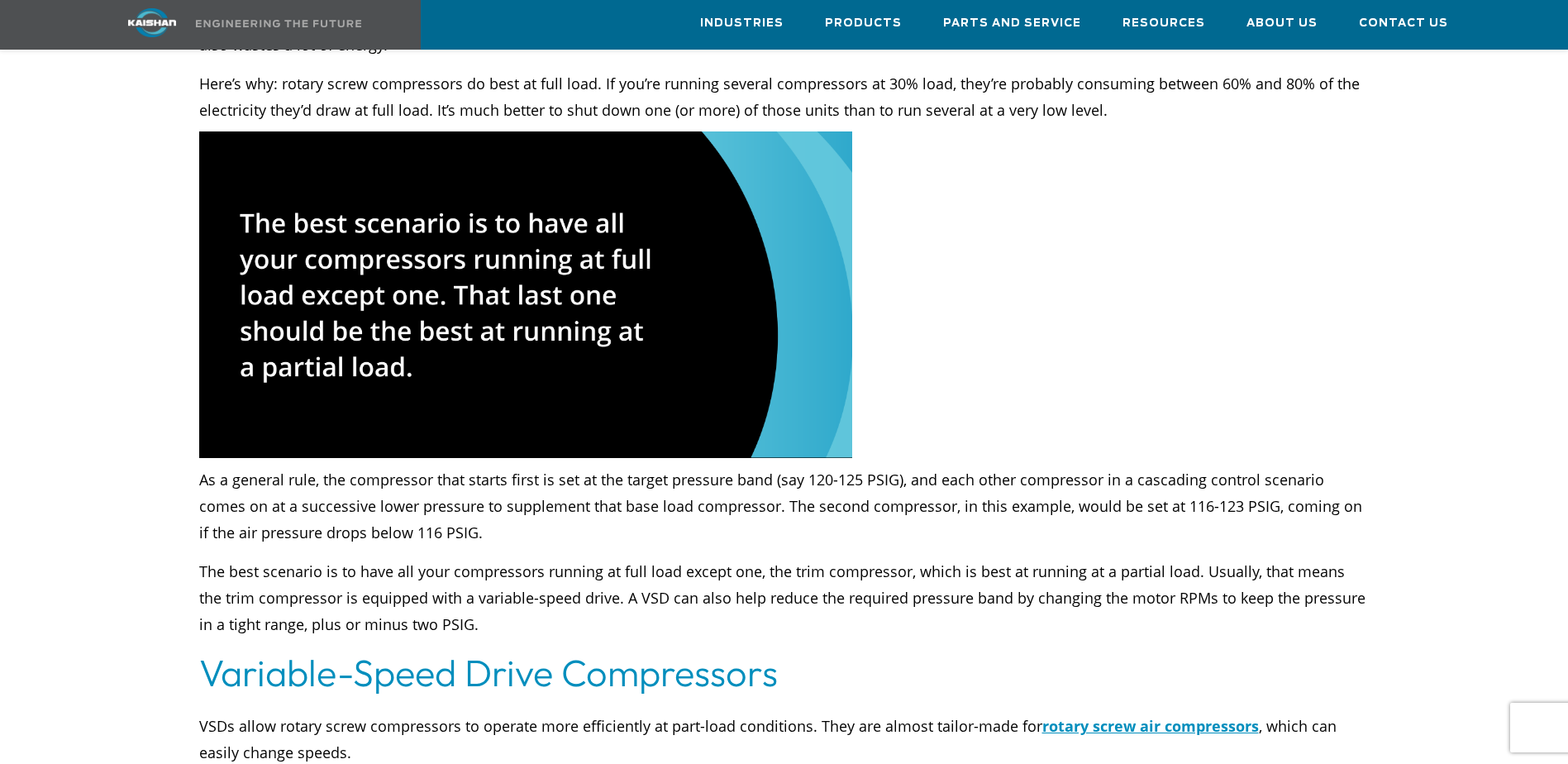
scroll to position [4299, 0]
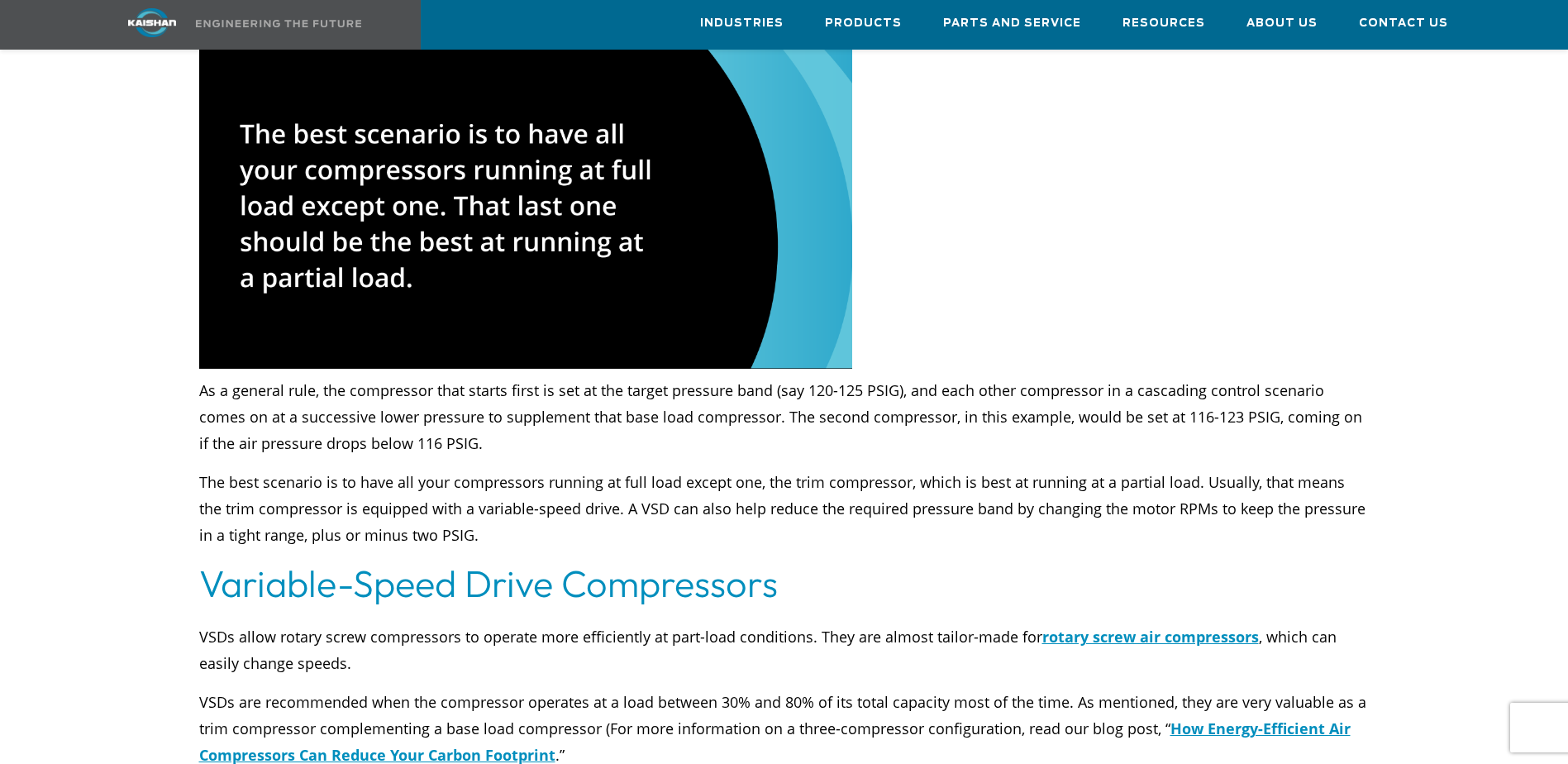
click at [398, 495] on p "The best scenario is to have all your compressors running at full load except o…" at bounding box center [785, 508] width 1171 height 80
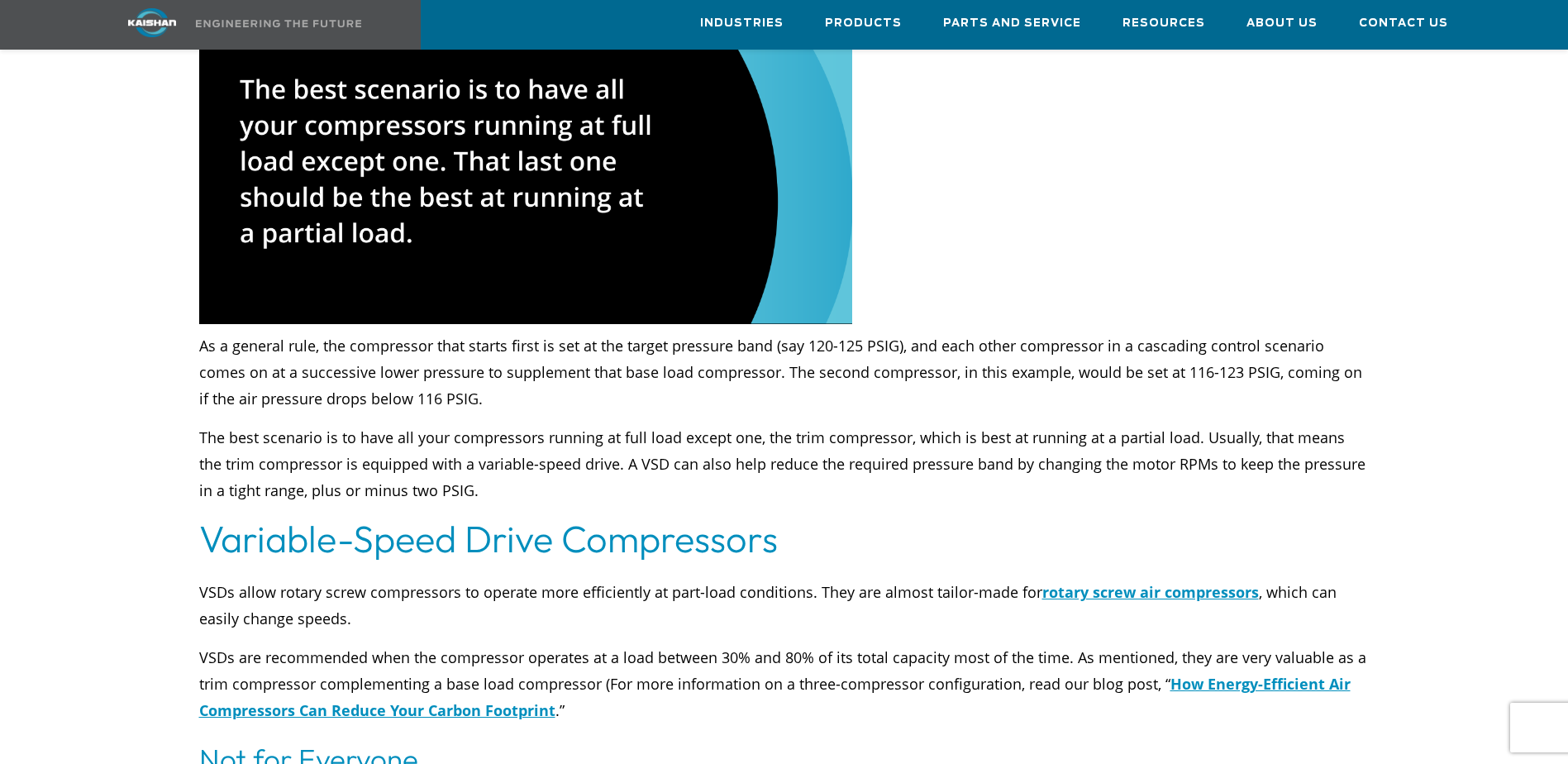
scroll to position [4383, 0]
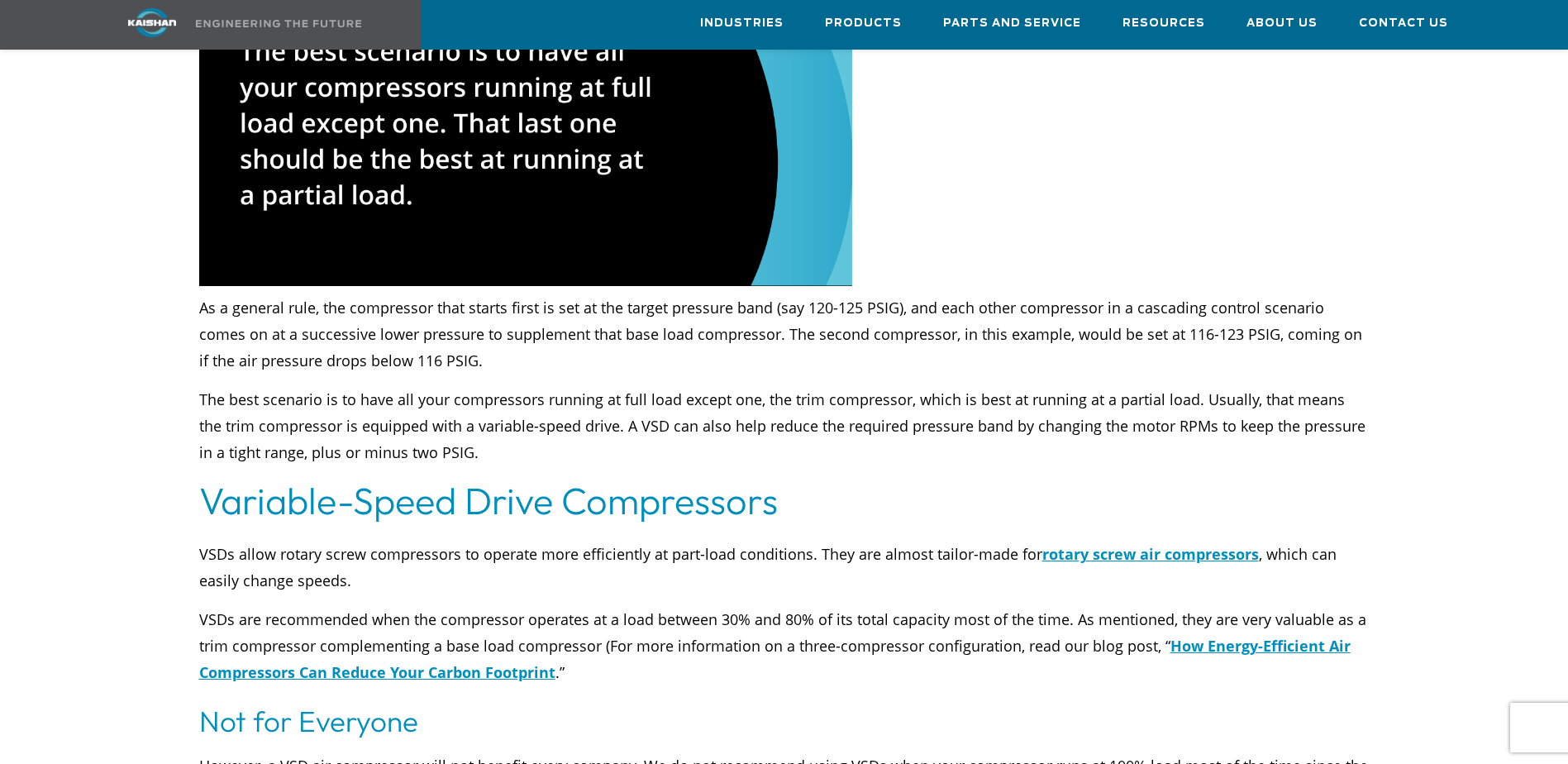
click at [774, 606] on p "VSDs are recommended when the compressor operates at a load between 30% and 80%…" at bounding box center [785, 645] width 1171 height 80
click at [806, 606] on p "VSDs are recommended when the compressor operates at a load between 30% and 80%…" at bounding box center [785, 645] width 1171 height 80
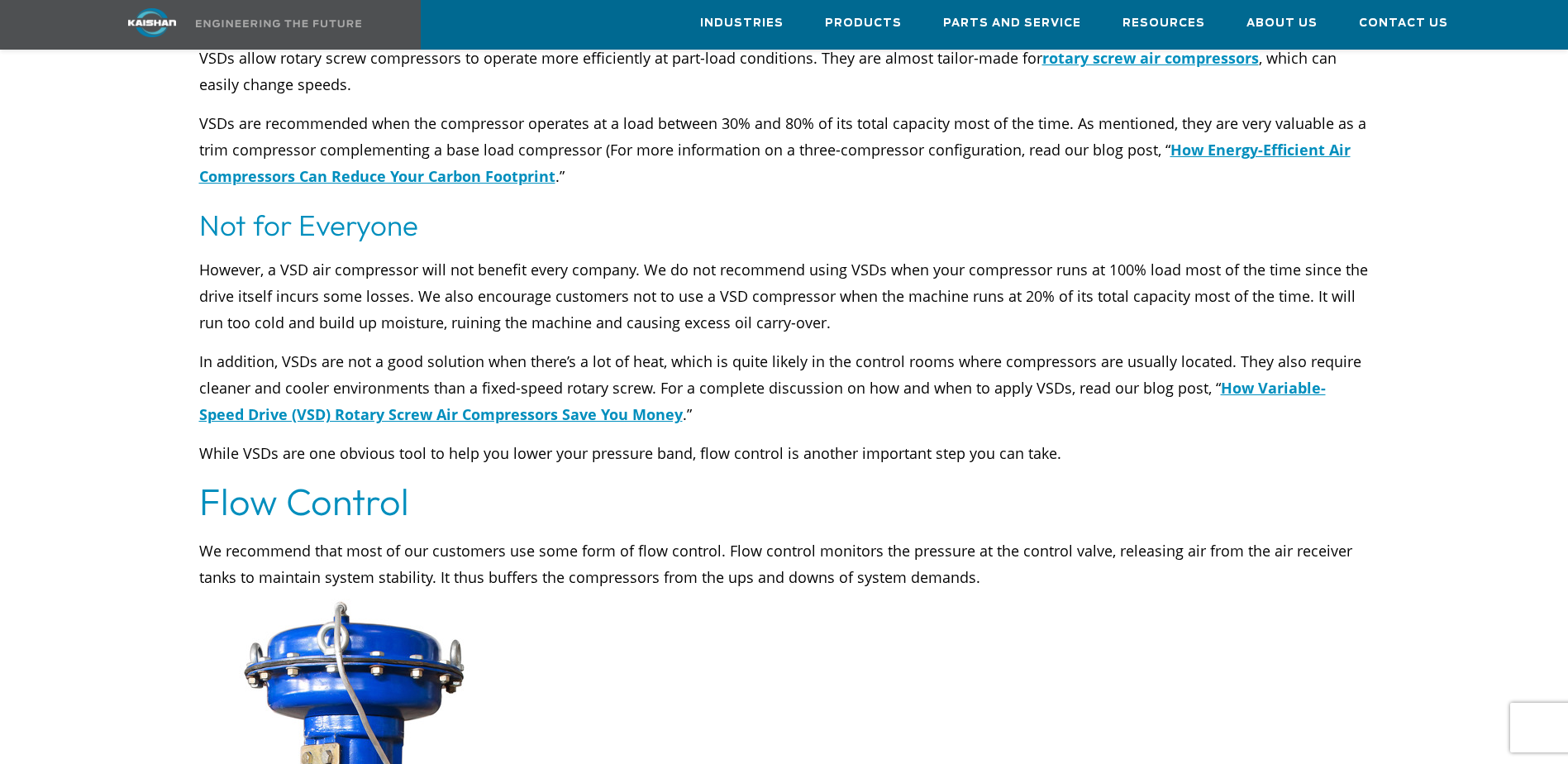
scroll to position [4961, 0]
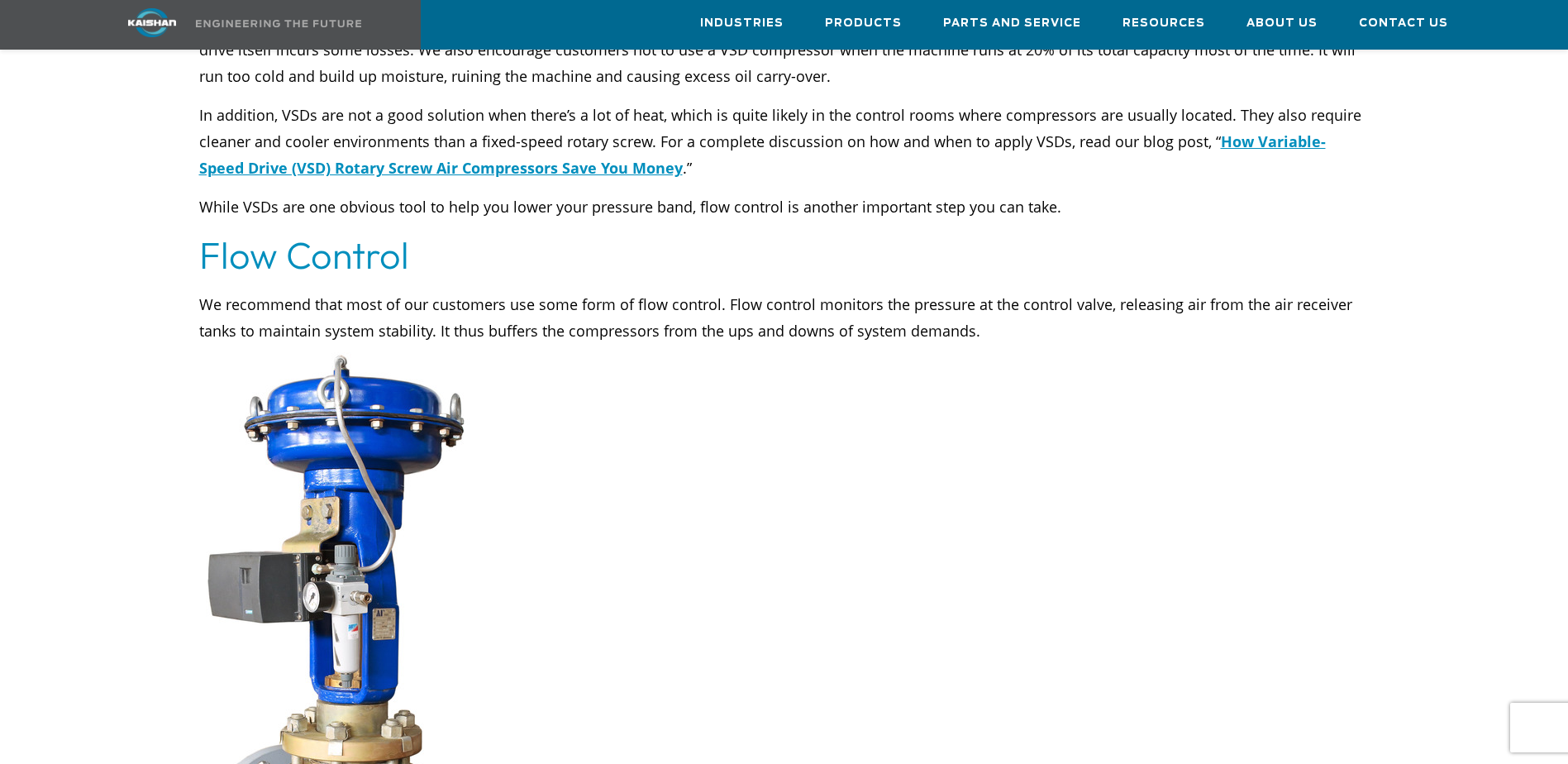
scroll to position [5127, 0]
drag, startPoint x: 719, startPoint y: 640, endPoint x: 708, endPoint y: 450, distance: 190.3
click at [708, 450] on div at bounding box center [546, 677] width 694 height 670
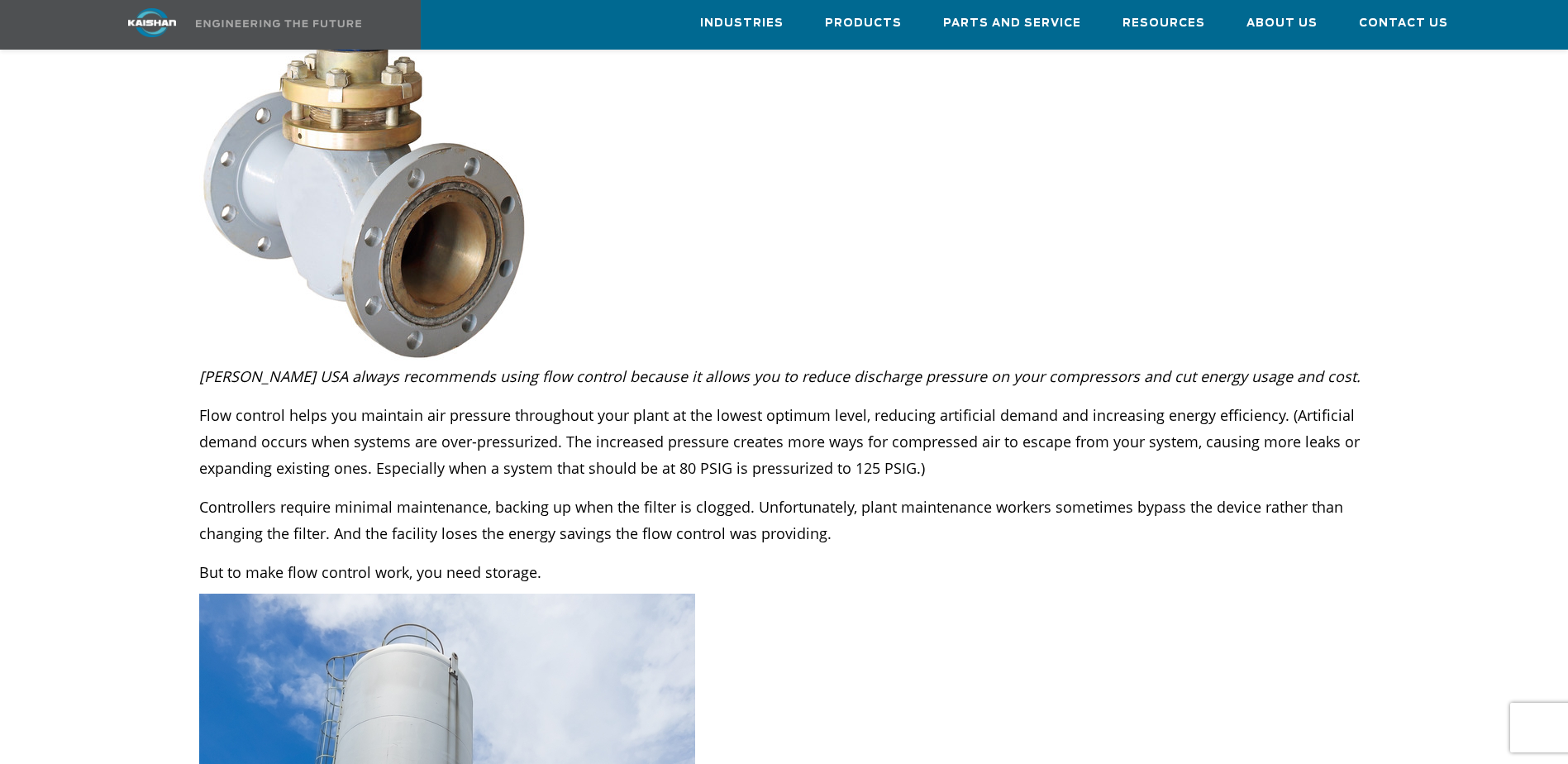
scroll to position [5788, 0]
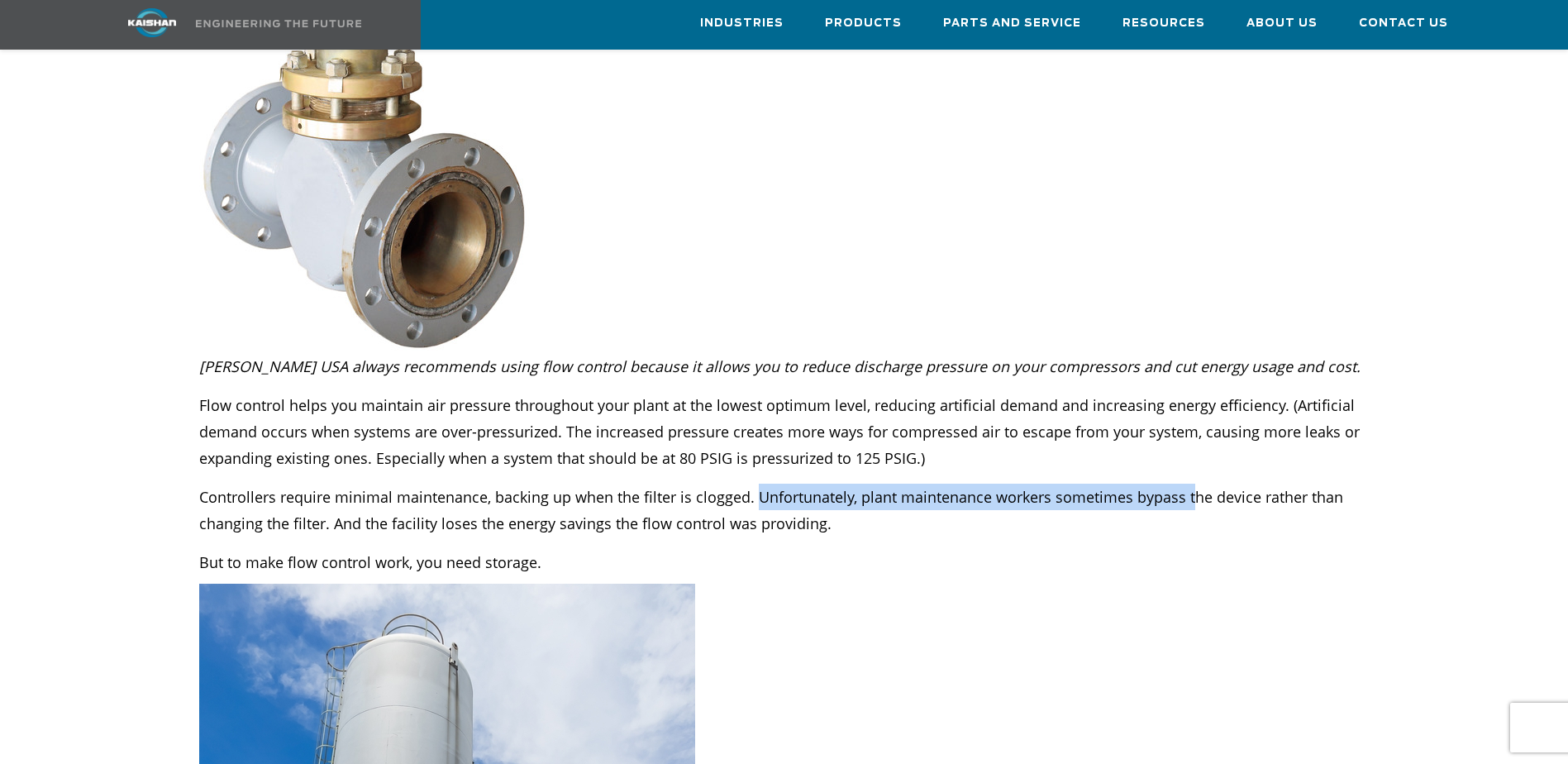
drag, startPoint x: 753, startPoint y: 446, endPoint x: 1187, endPoint y: 435, distance: 434.1
click at [1187, 484] on p "Controllers require minimal maintenance, backing up when the filter is clogged.…" at bounding box center [785, 511] width 1171 height 53
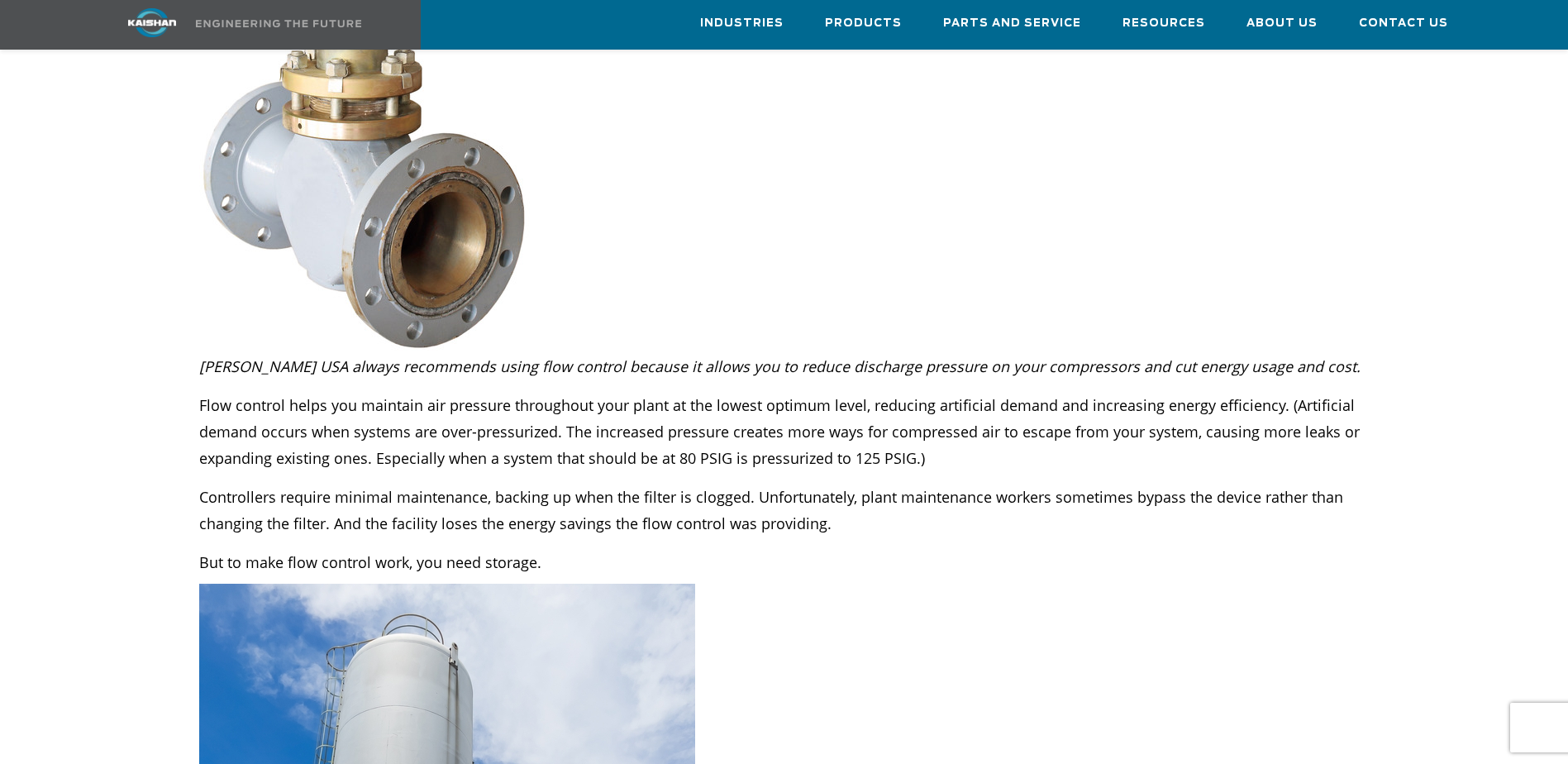
drag, startPoint x: 1187, startPoint y: 435, endPoint x: 1042, endPoint y: 556, distance: 188.9
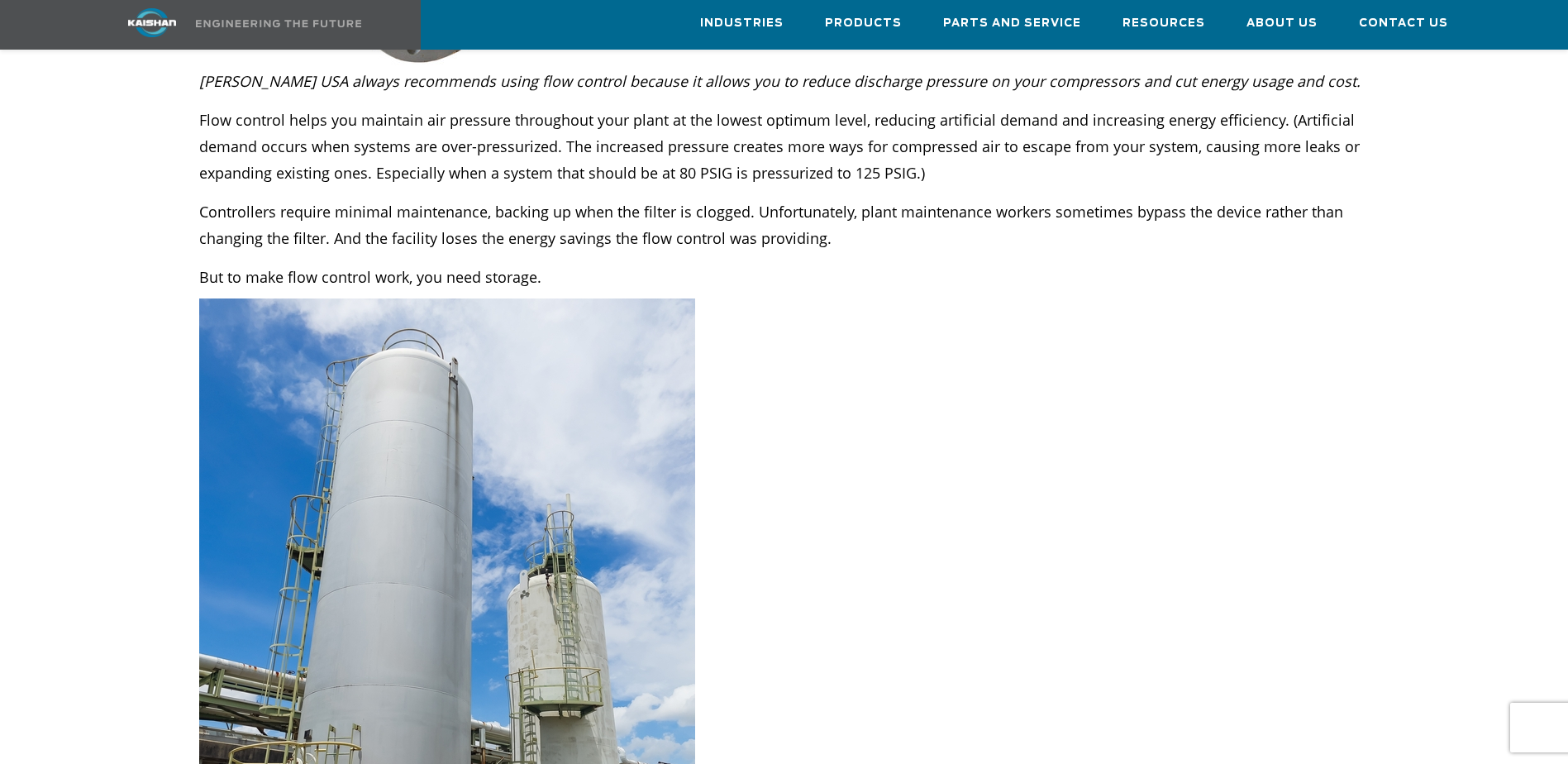
scroll to position [6036, 0]
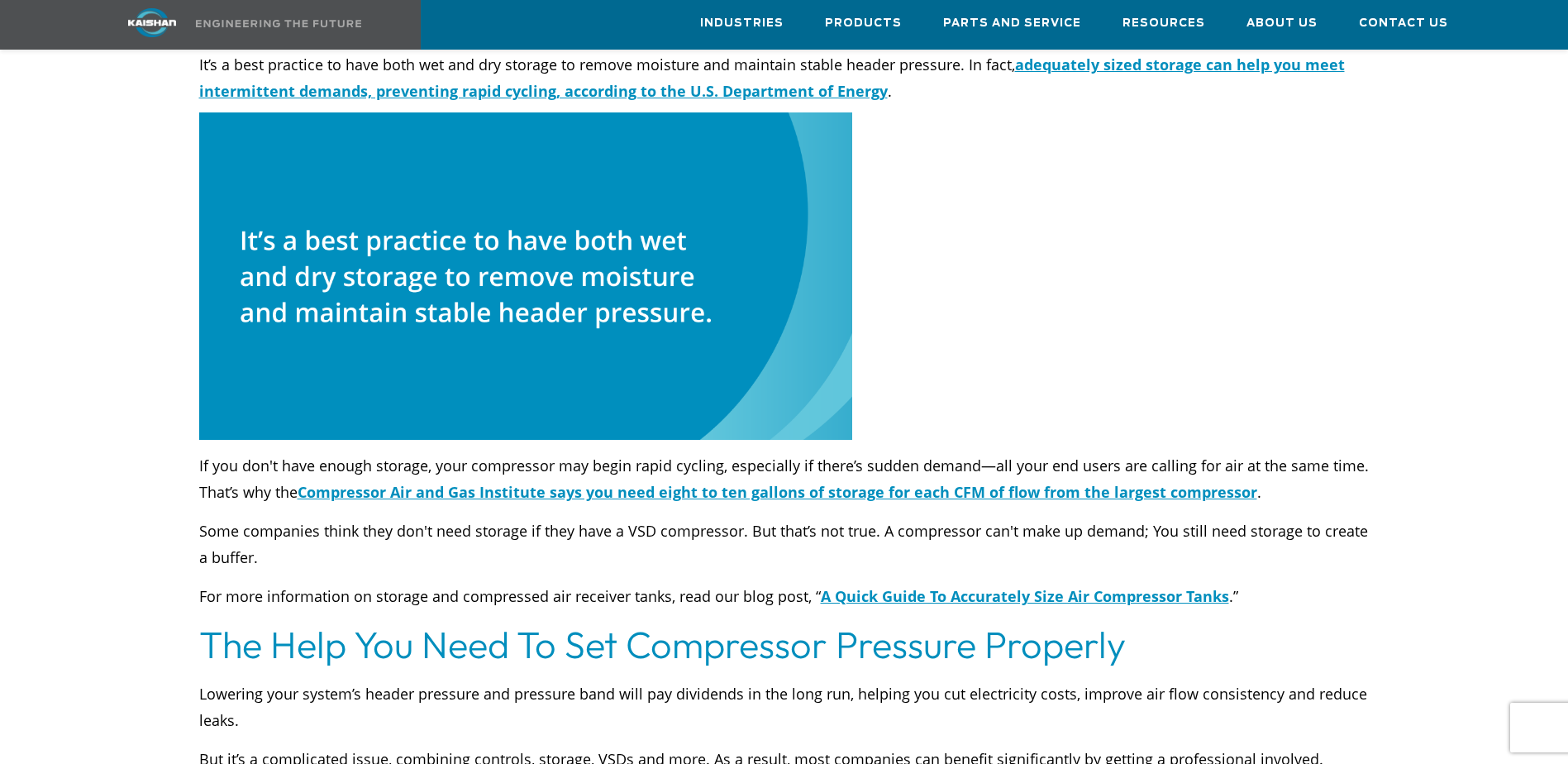
scroll to position [7111, 0]
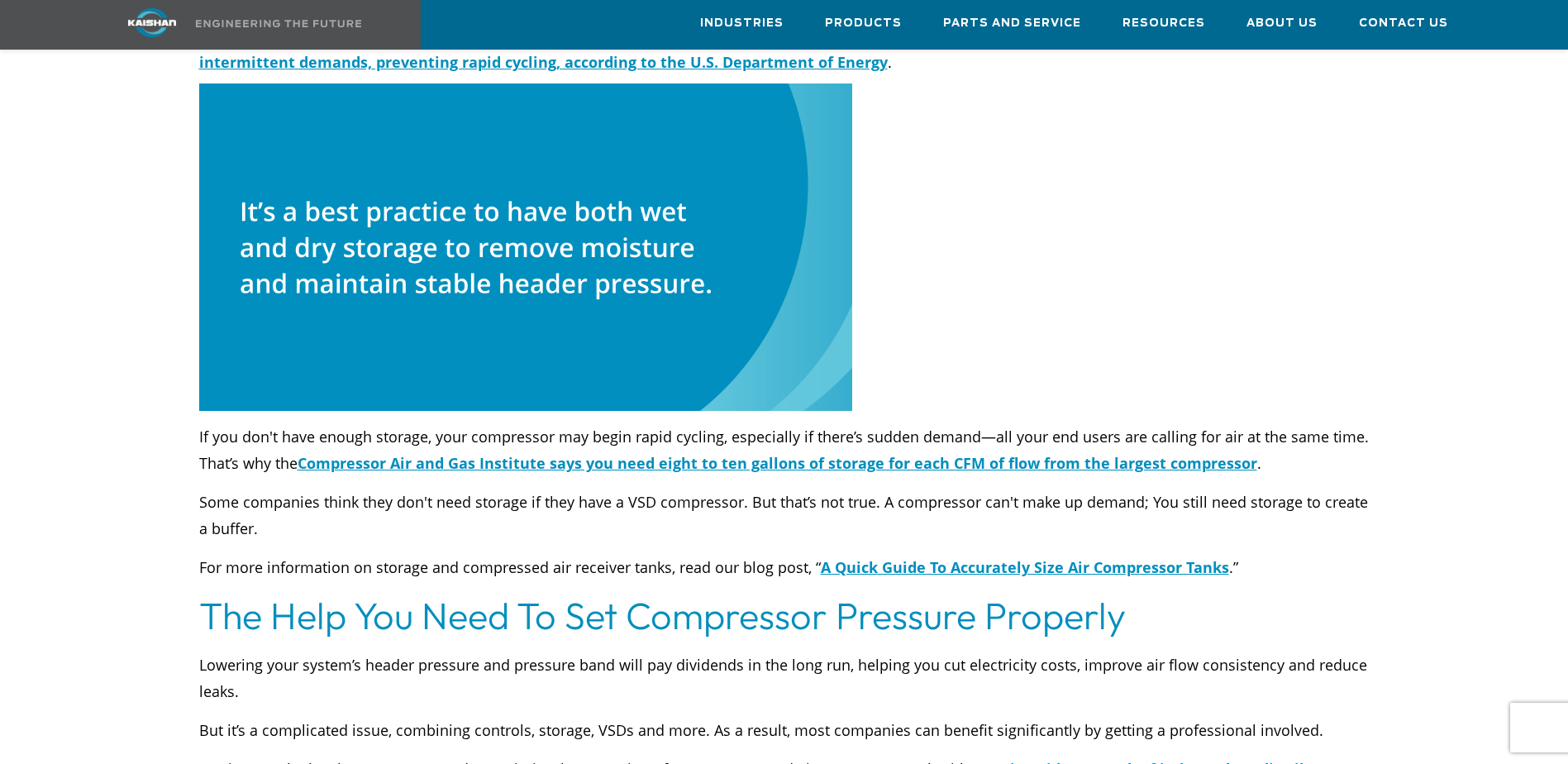
click at [323, 489] on p "Some companies think they don't need storage if they have a VSD compressor. But…" at bounding box center [785, 515] width 1171 height 53
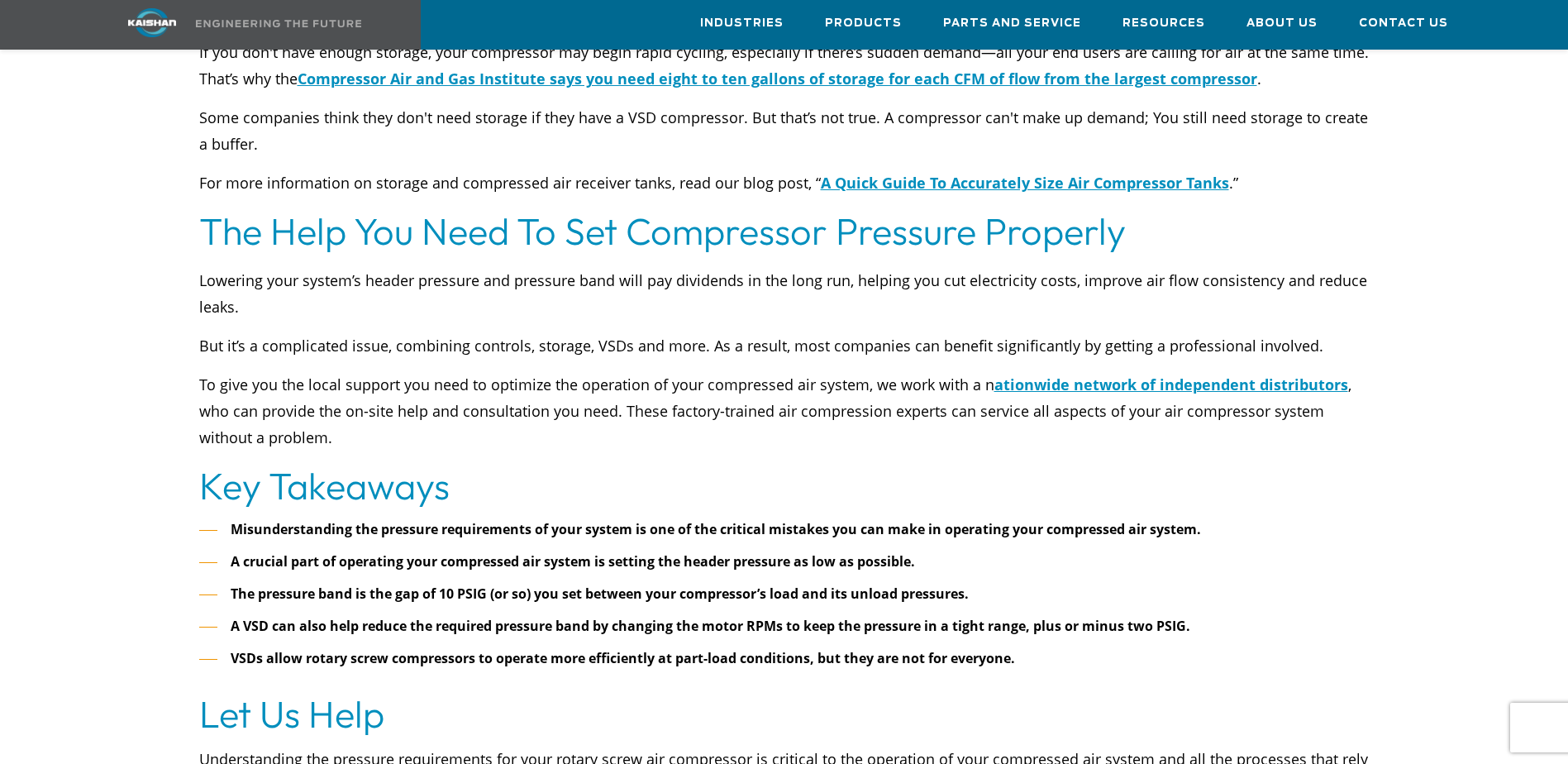
scroll to position [7525, 0]
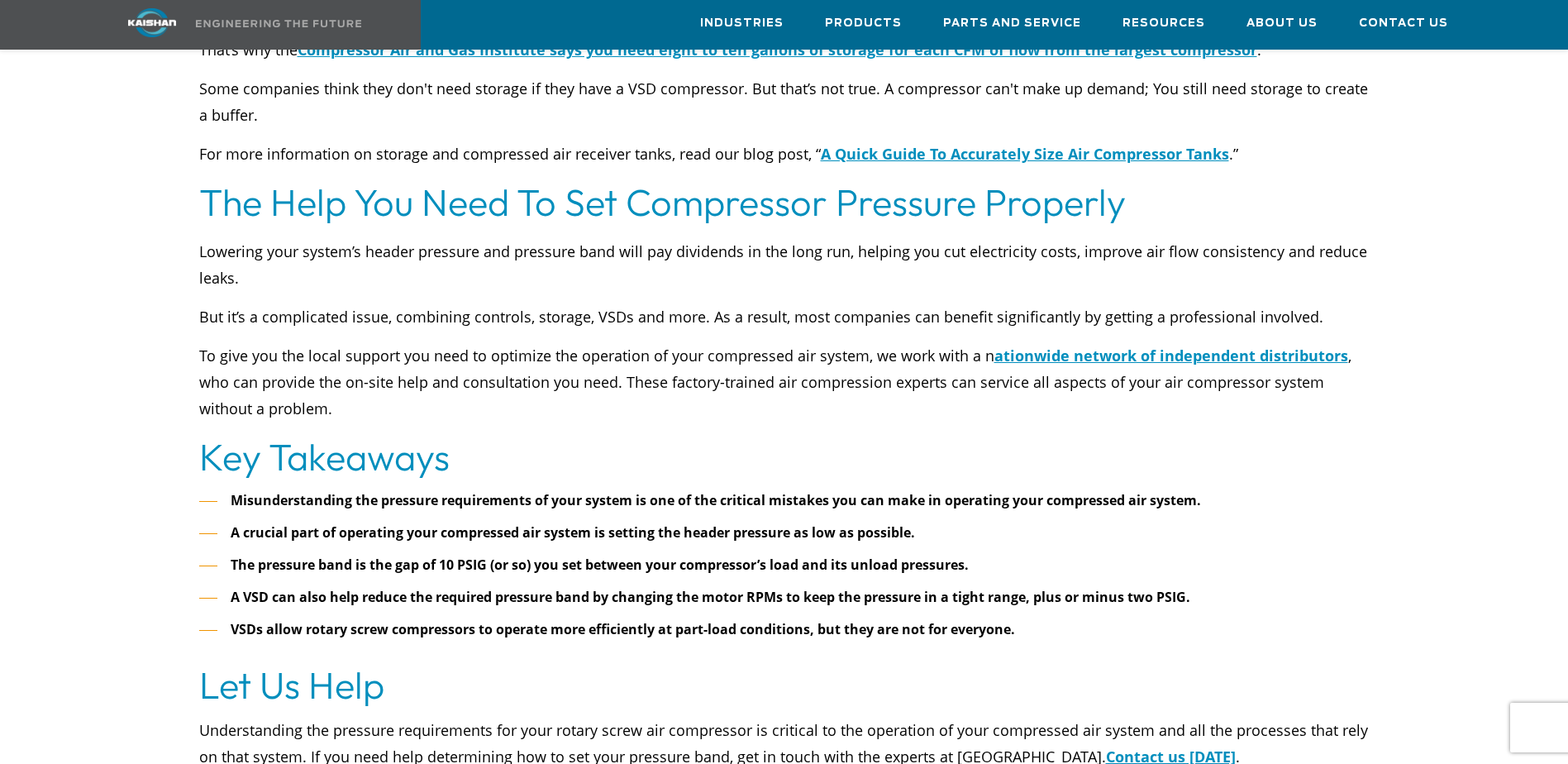
click at [615, 592] on div "Misunderstanding the pressure requirements of your system is one of the critica…" at bounding box center [785, 569] width 1171 height 161
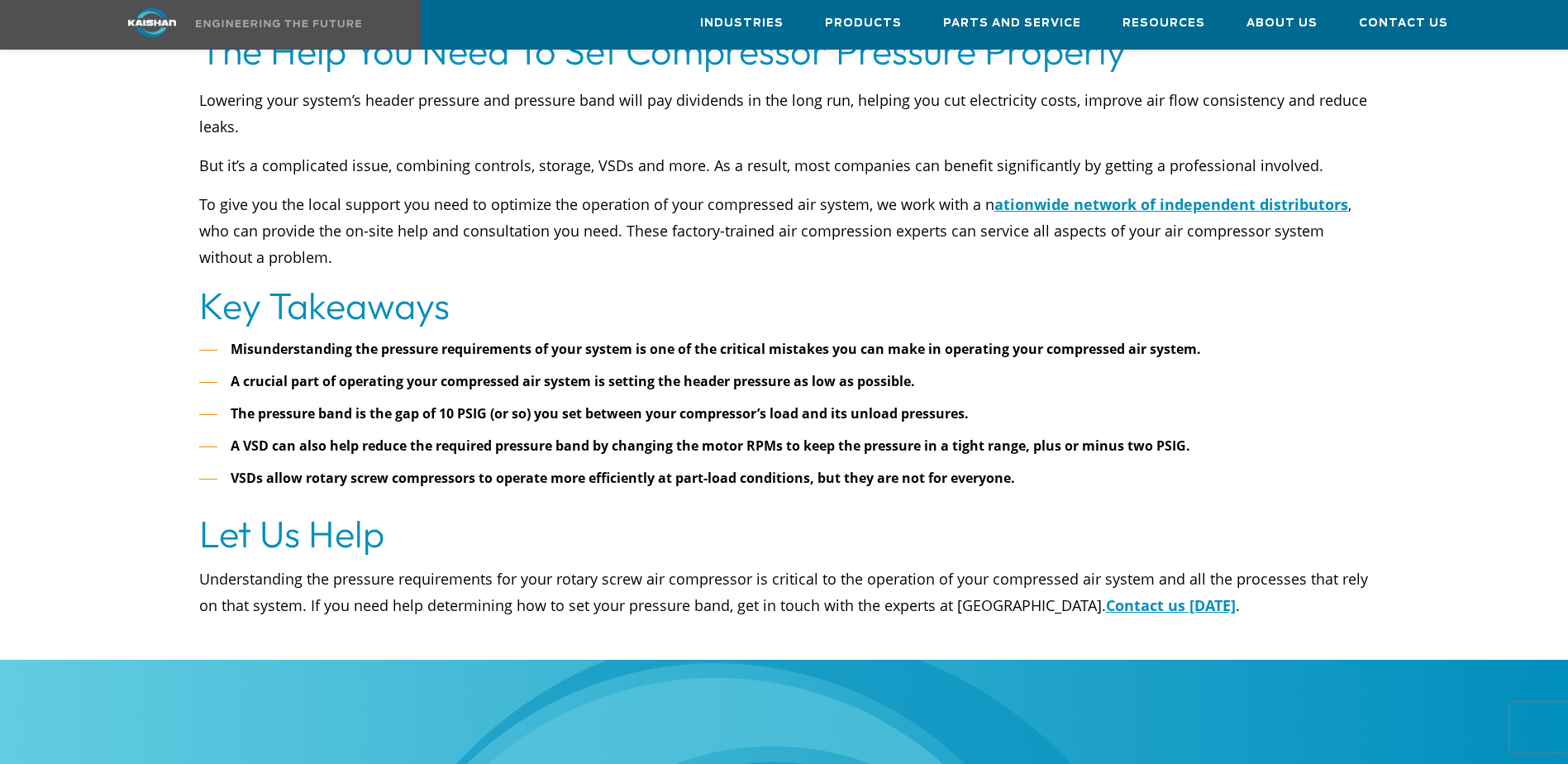
scroll to position [7504, 0]
